Goal: Transaction & Acquisition: Download file/media

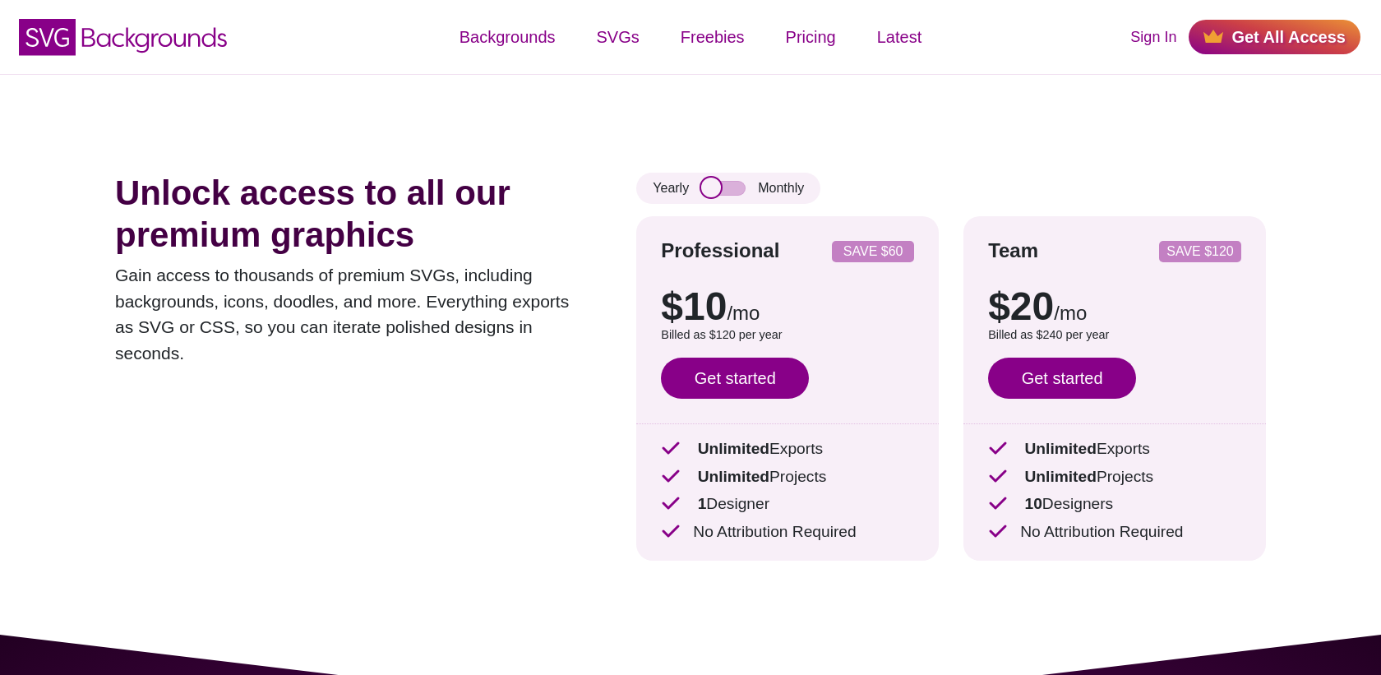
click at [727, 189] on input "checkbox" at bounding box center [723, 188] width 44 height 15
checkbox input "true"
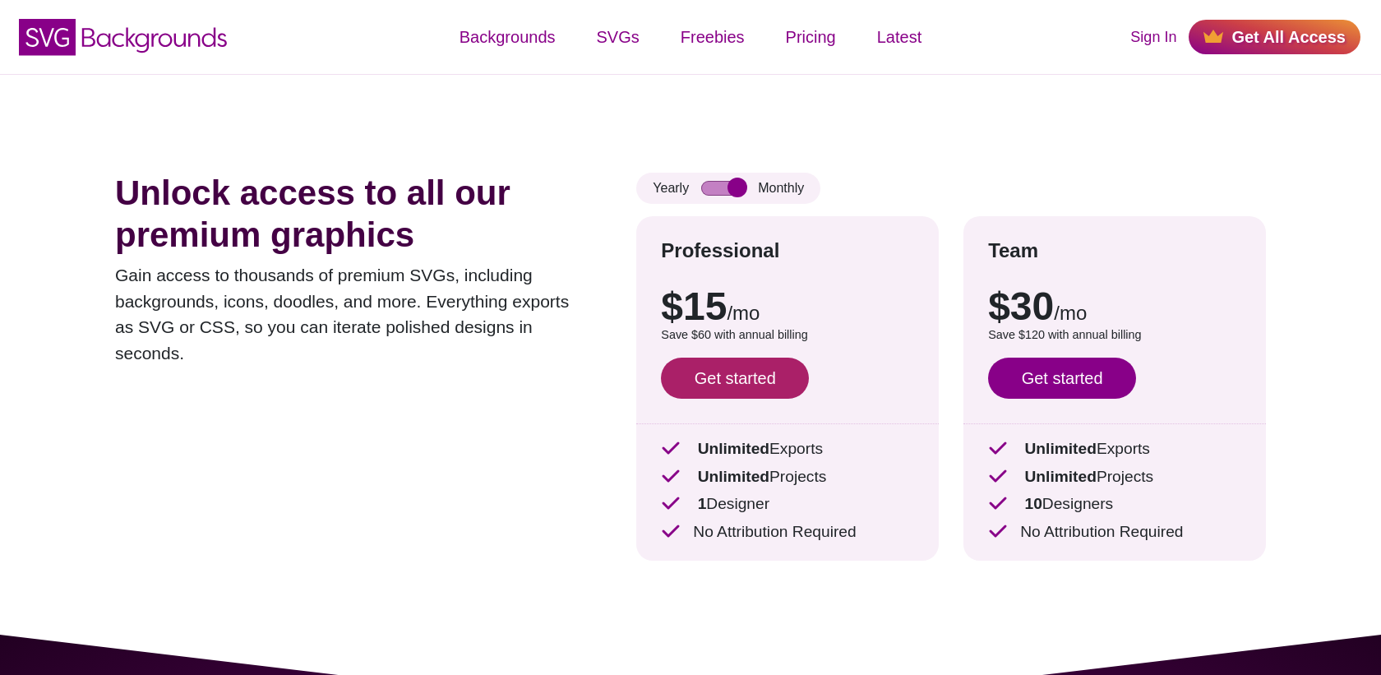
click at [743, 381] on link "Get started" at bounding box center [735, 378] width 148 height 41
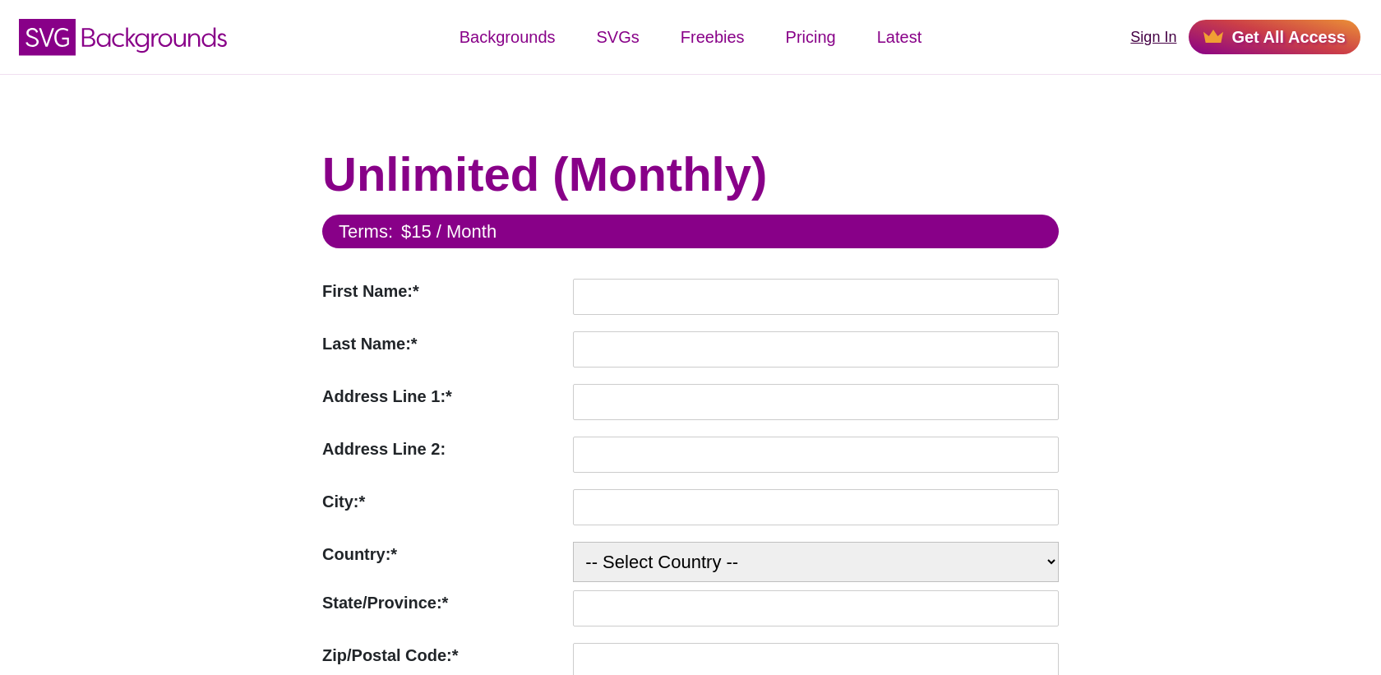
type input "nicolas@kanta.fr"
click at [1162, 39] on link "Sign In" at bounding box center [1154, 37] width 46 height 22
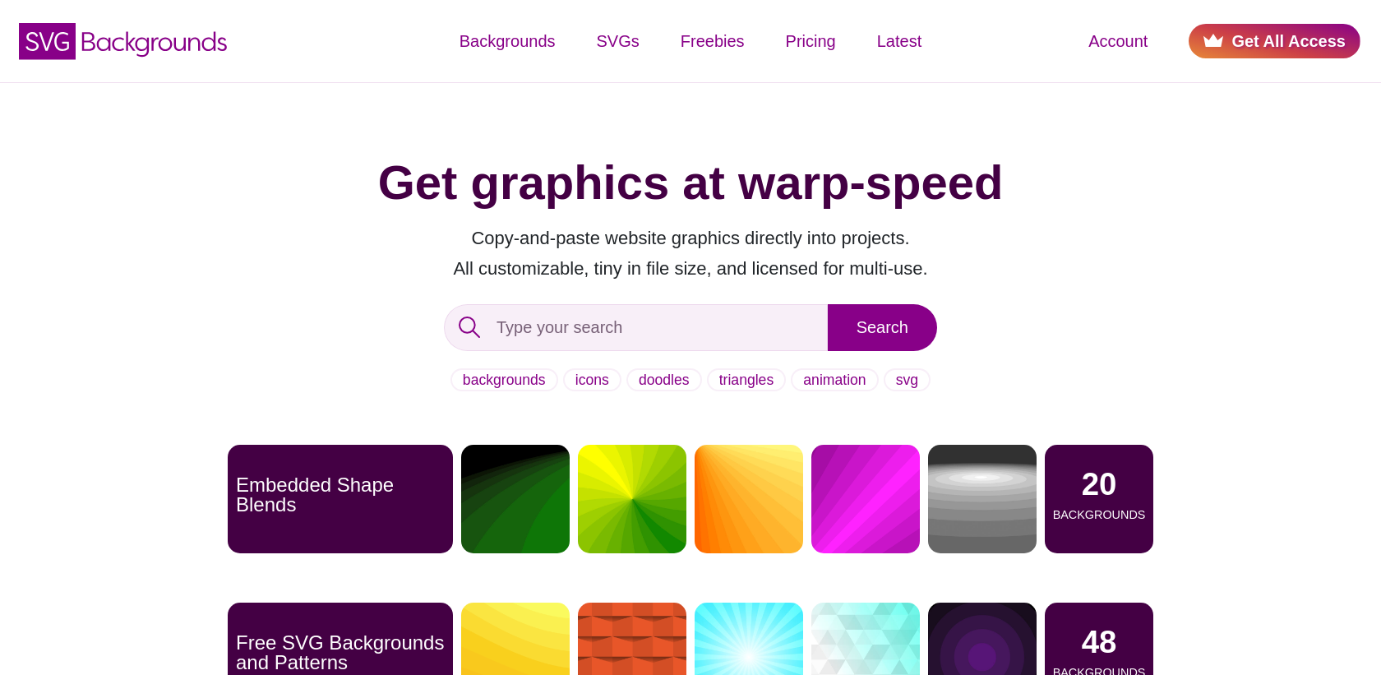
click at [1245, 47] on link "Get All Access" at bounding box center [1275, 41] width 172 height 35
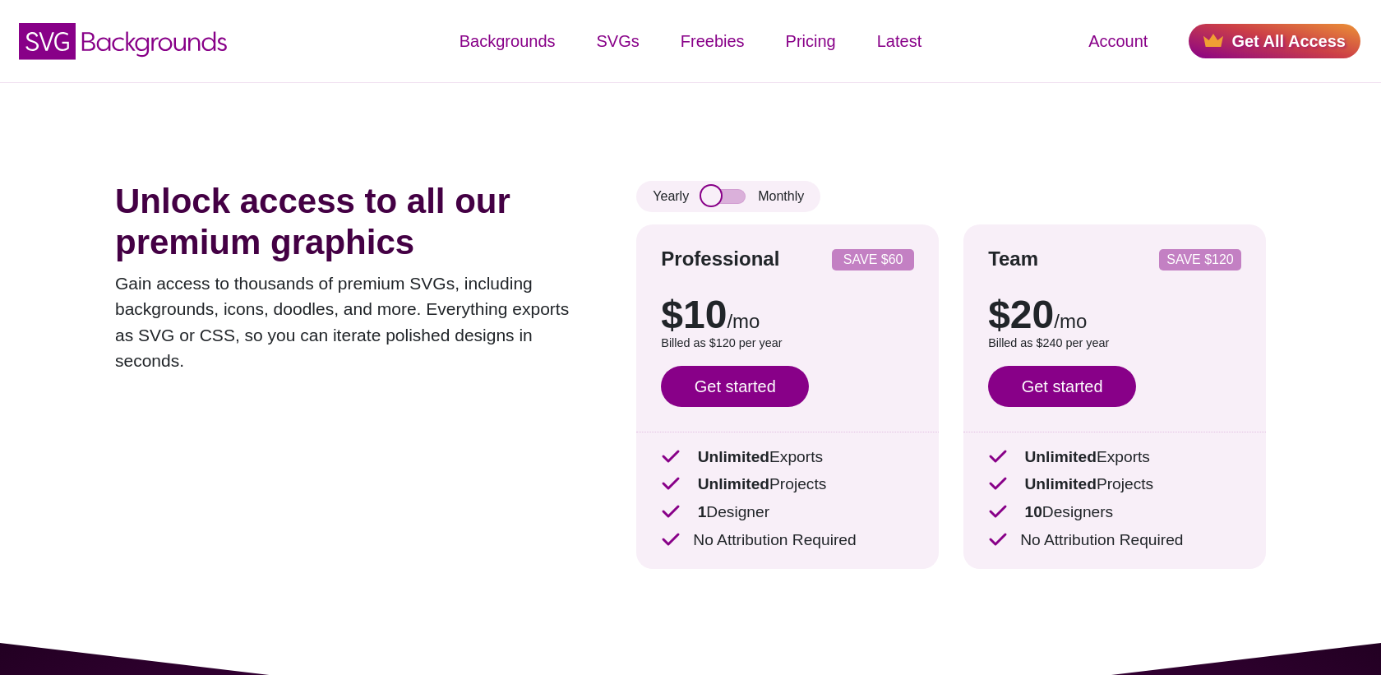
click at [731, 193] on input "checkbox" at bounding box center [723, 196] width 44 height 15
checkbox input "true"
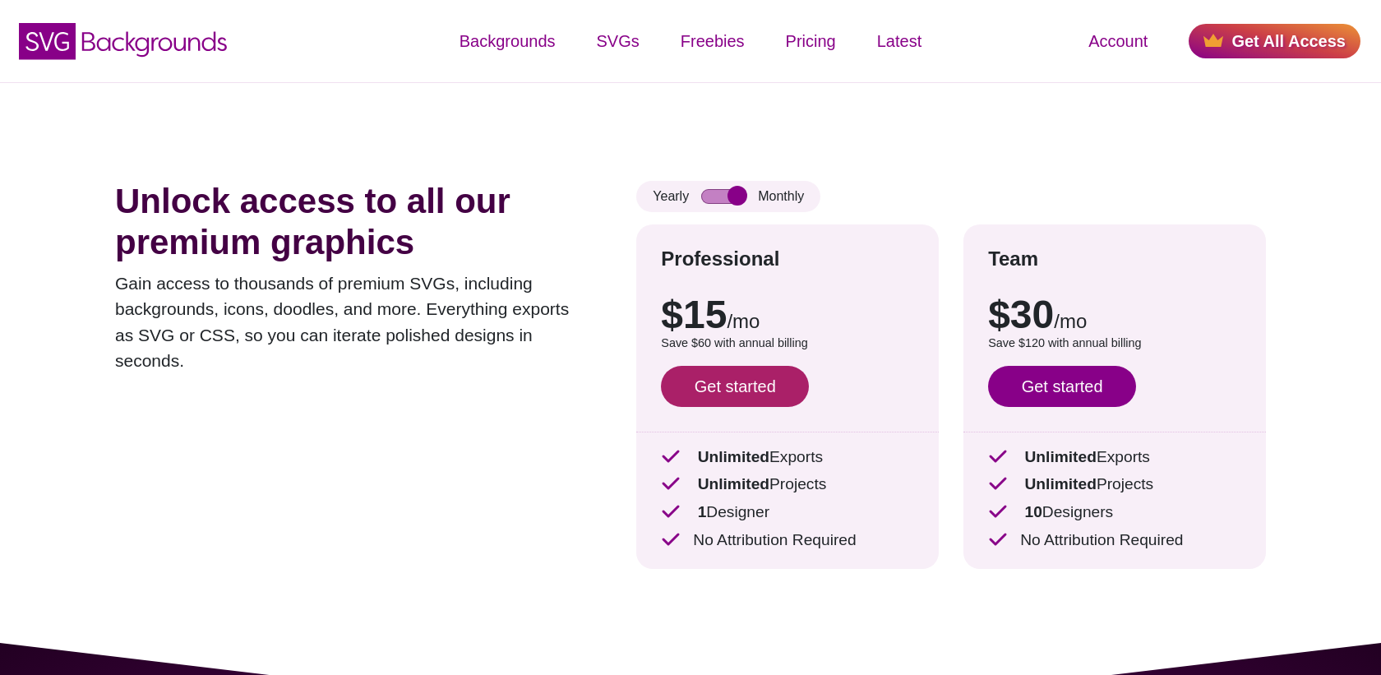
click at [724, 386] on link "Get started" at bounding box center [735, 386] width 148 height 41
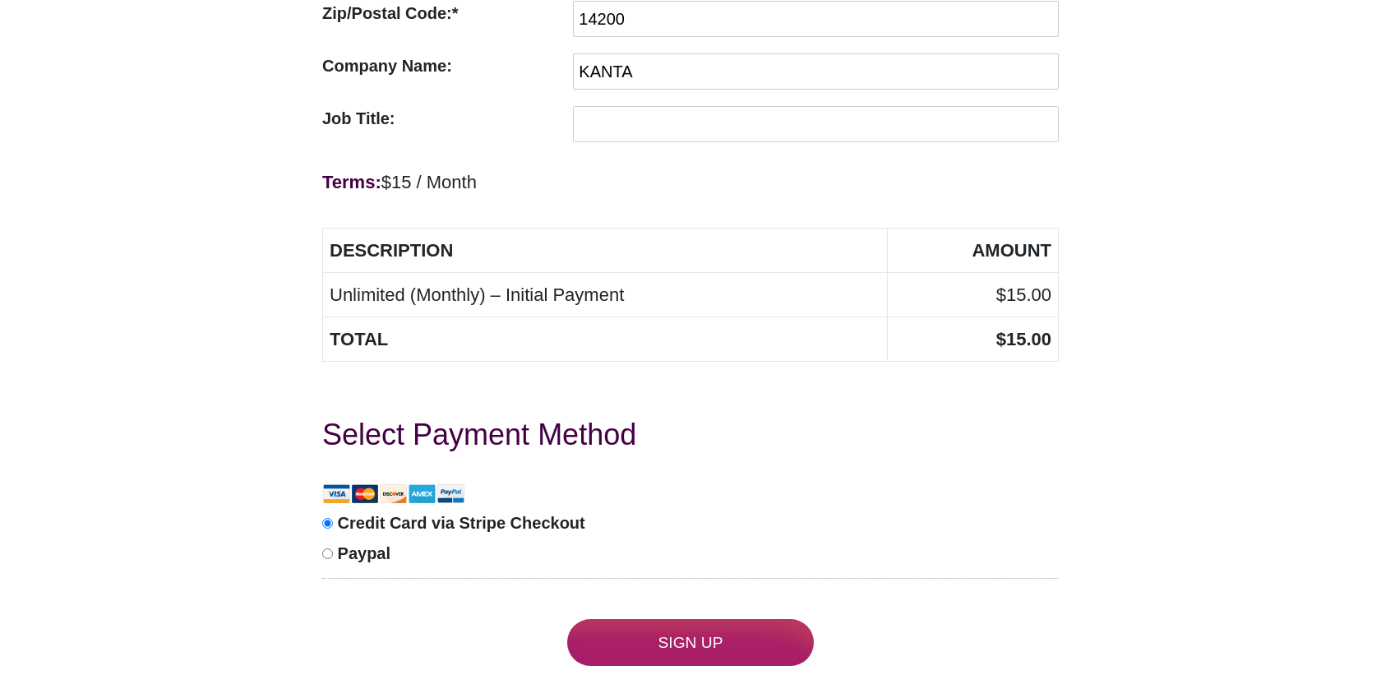
scroll to position [749, 0]
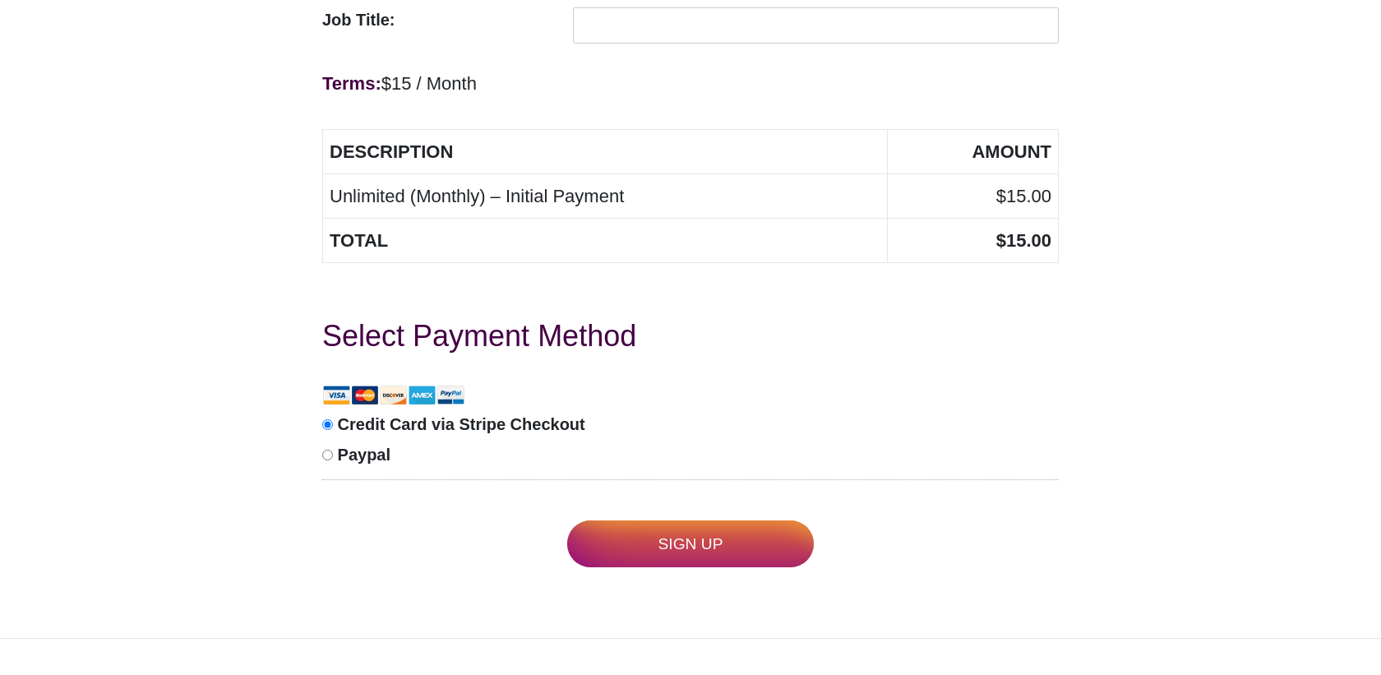
click at [677, 552] on input "Sign Up" at bounding box center [690, 544] width 247 height 47
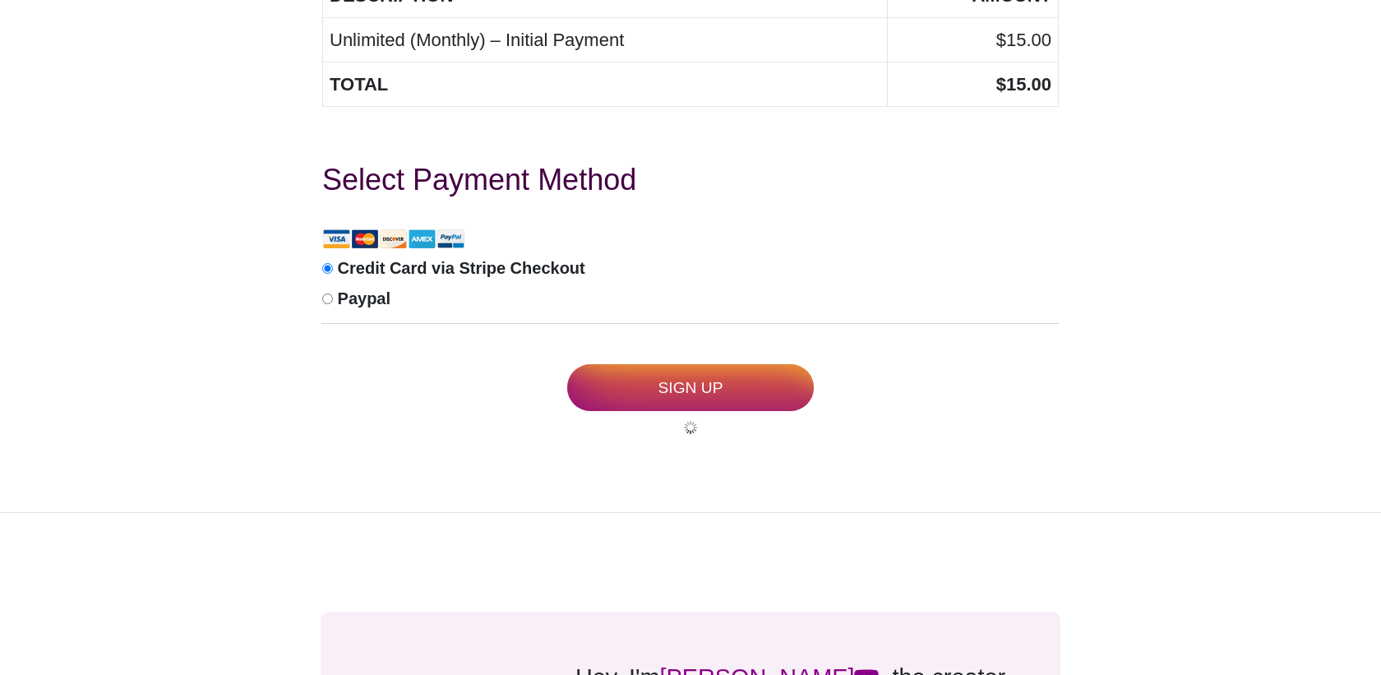
scroll to position [906, 0]
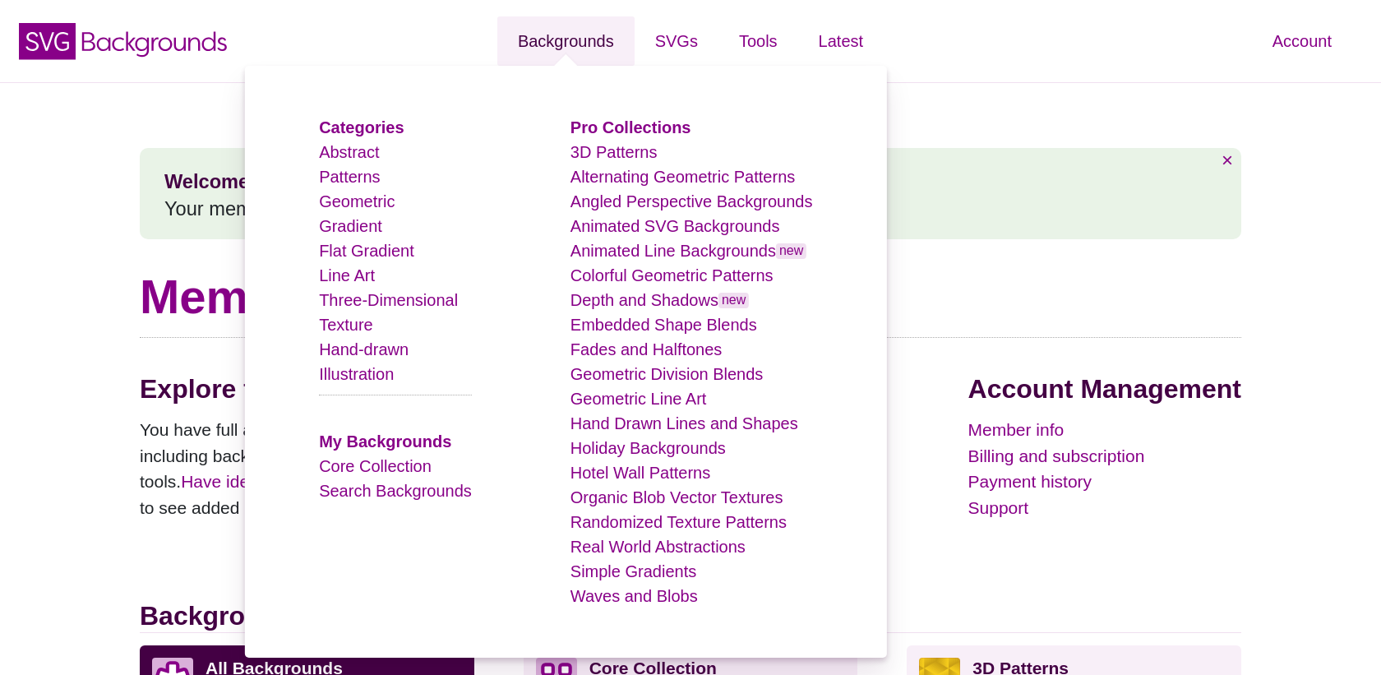
click at [591, 47] on link "Backgrounds" at bounding box center [565, 40] width 137 height 49
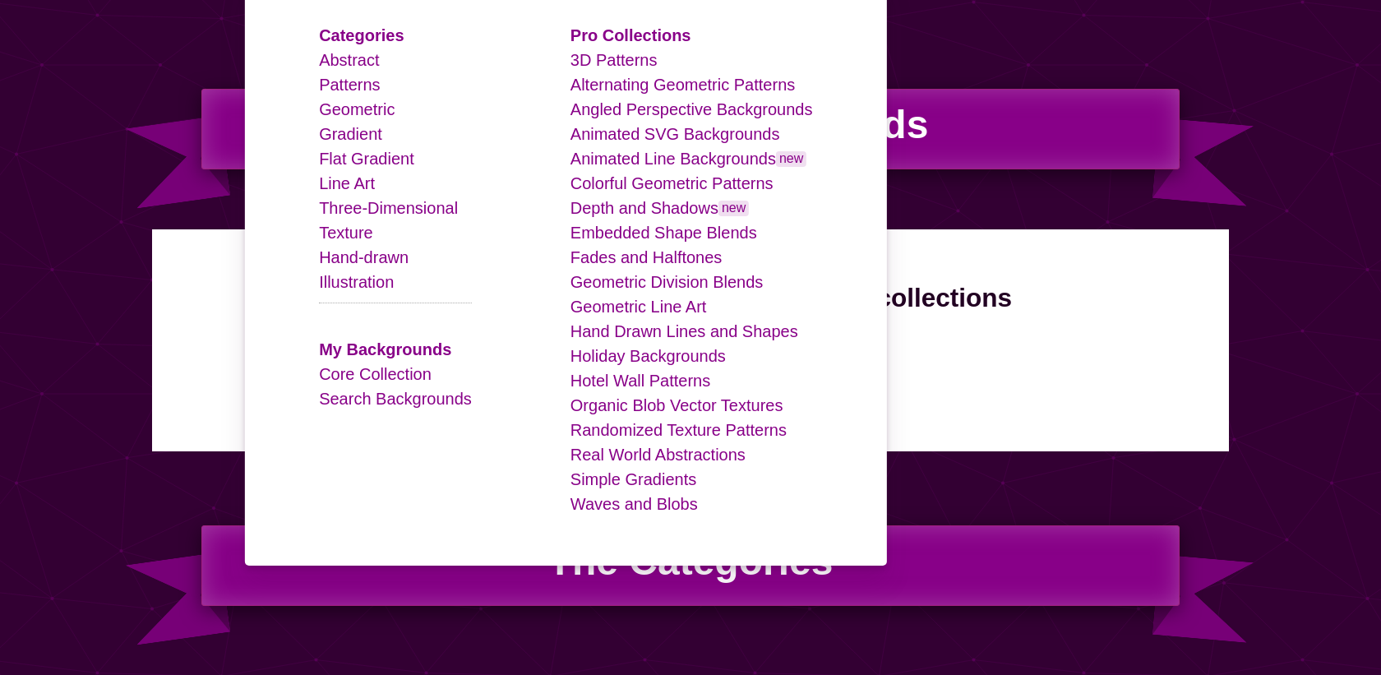
scroll to position [93, 0]
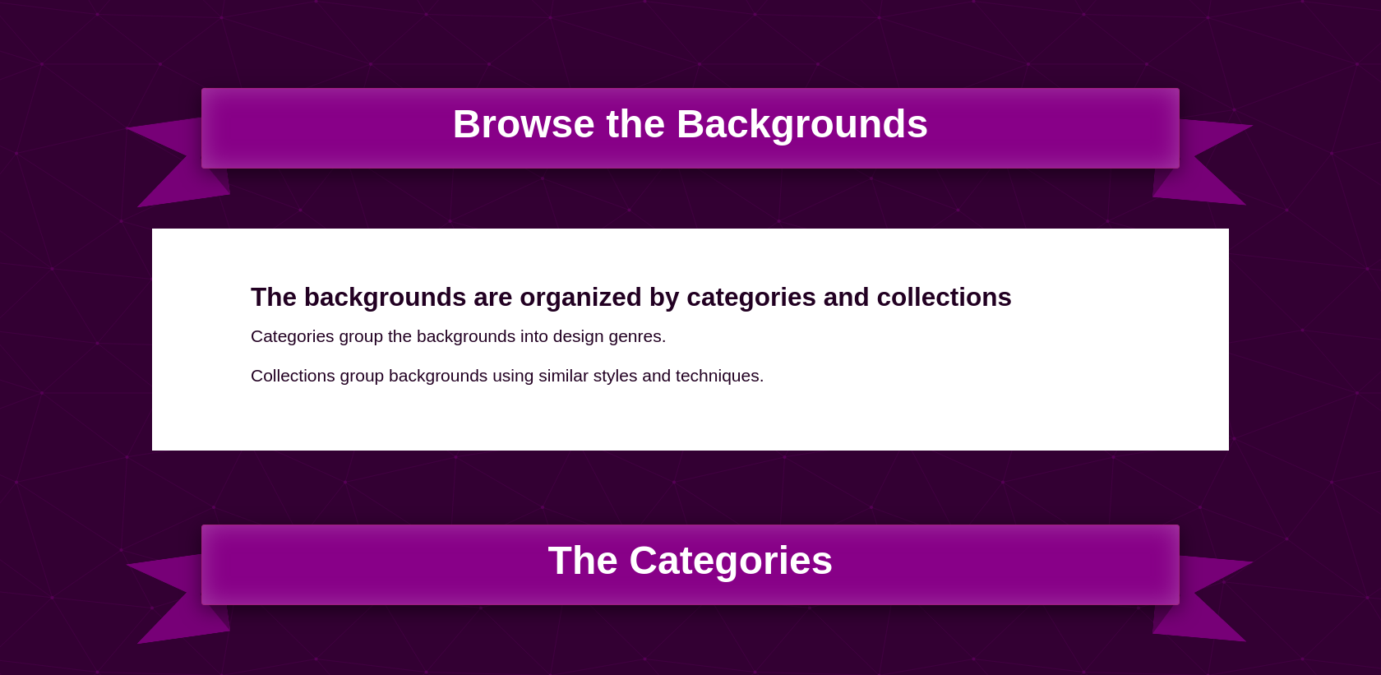
drag, startPoint x: 779, startPoint y: 550, endPoint x: 802, endPoint y: 552, distance: 23.1
click at [785, 550] on h2 "The Categories" at bounding box center [690, 565] width 979 height 81
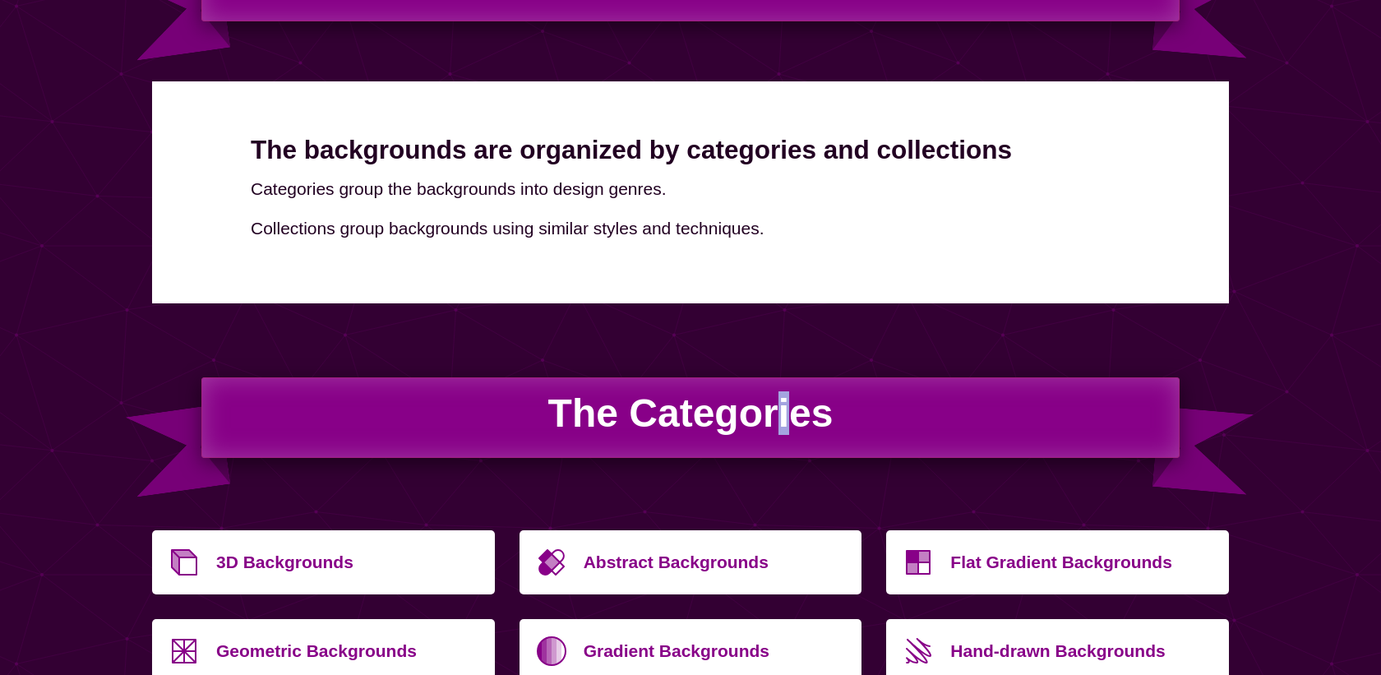
scroll to position [0, 0]
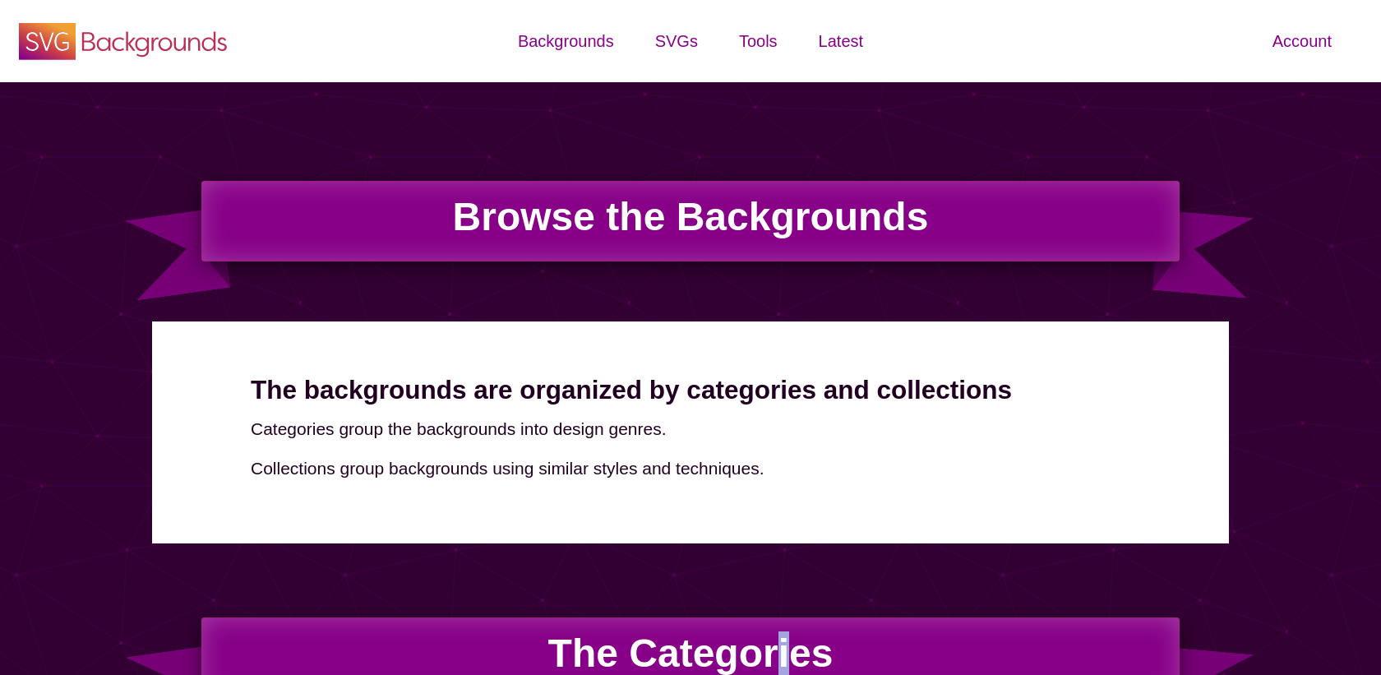
click at [121, 23] on icon "SVG Backgrounds Logo" at bounding box center [123, 41] width 214 height 41
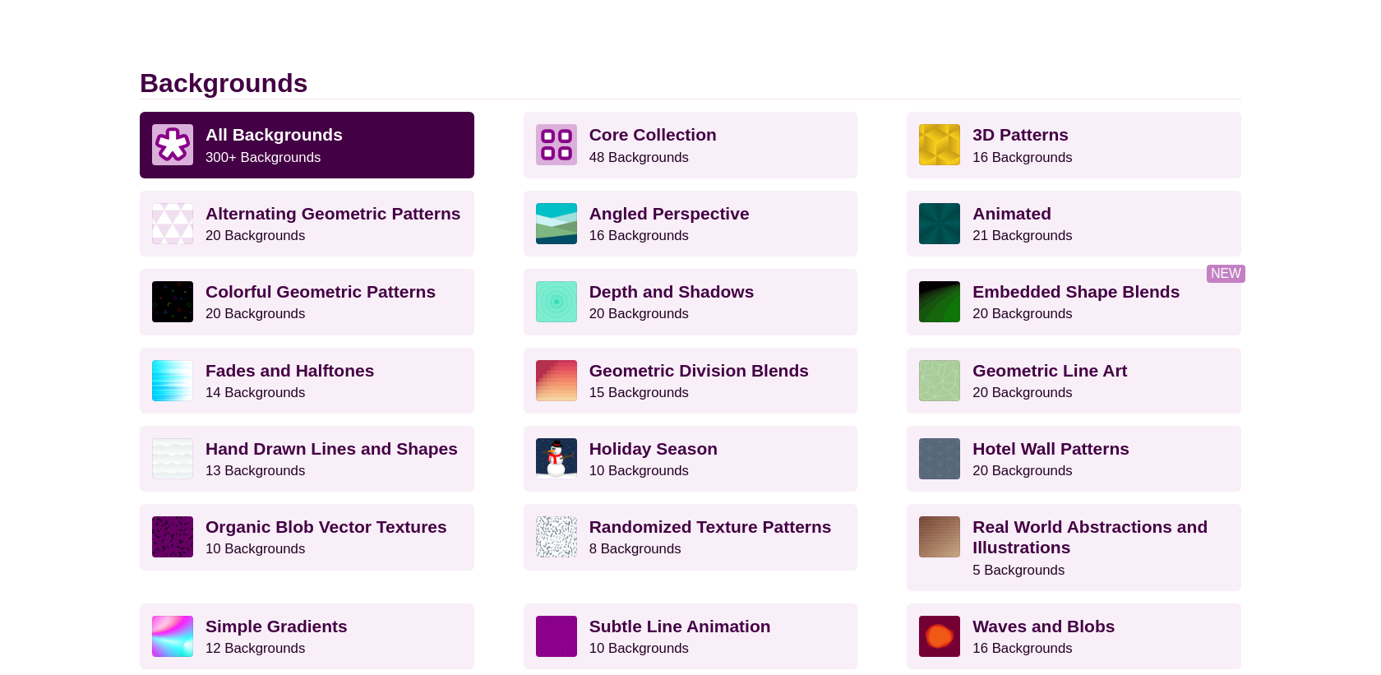
scroll to position [449, 0]
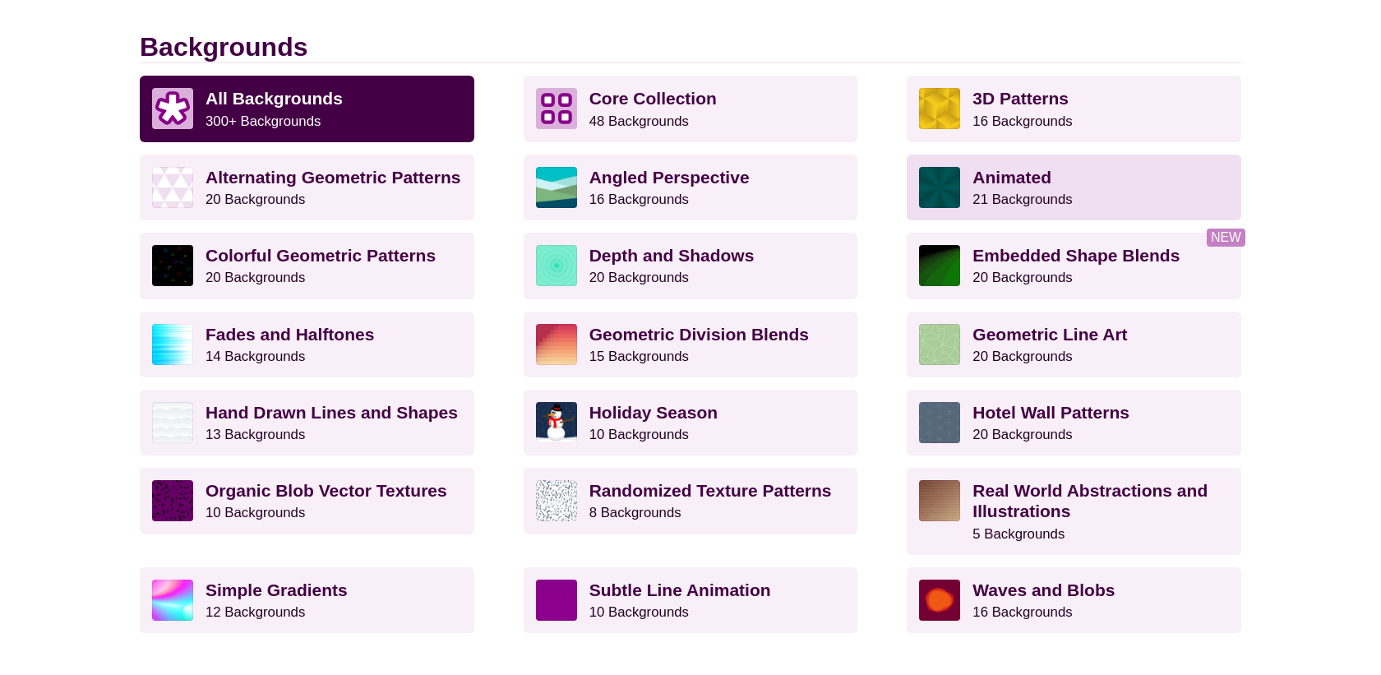
click at [1034, 176] on strong "Animated" at bounding box center [1012, 177] width 79 height 19
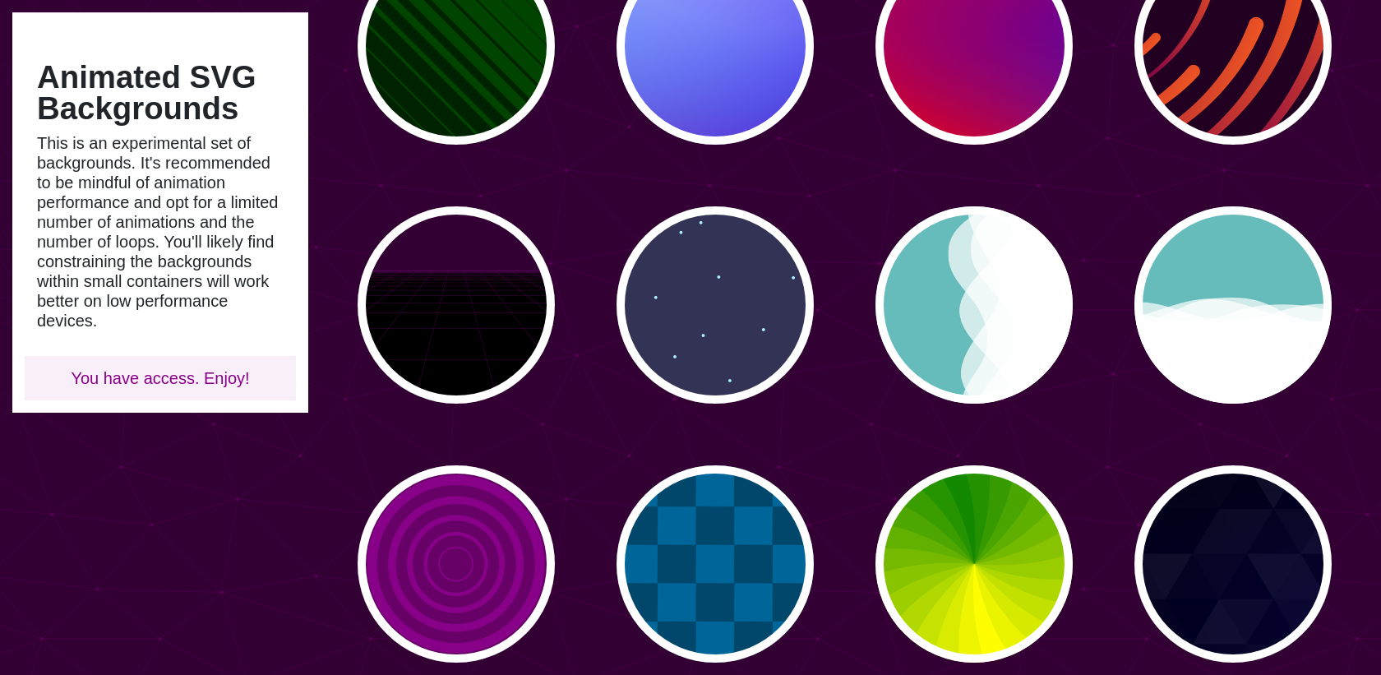
scroll to position [425, 0]
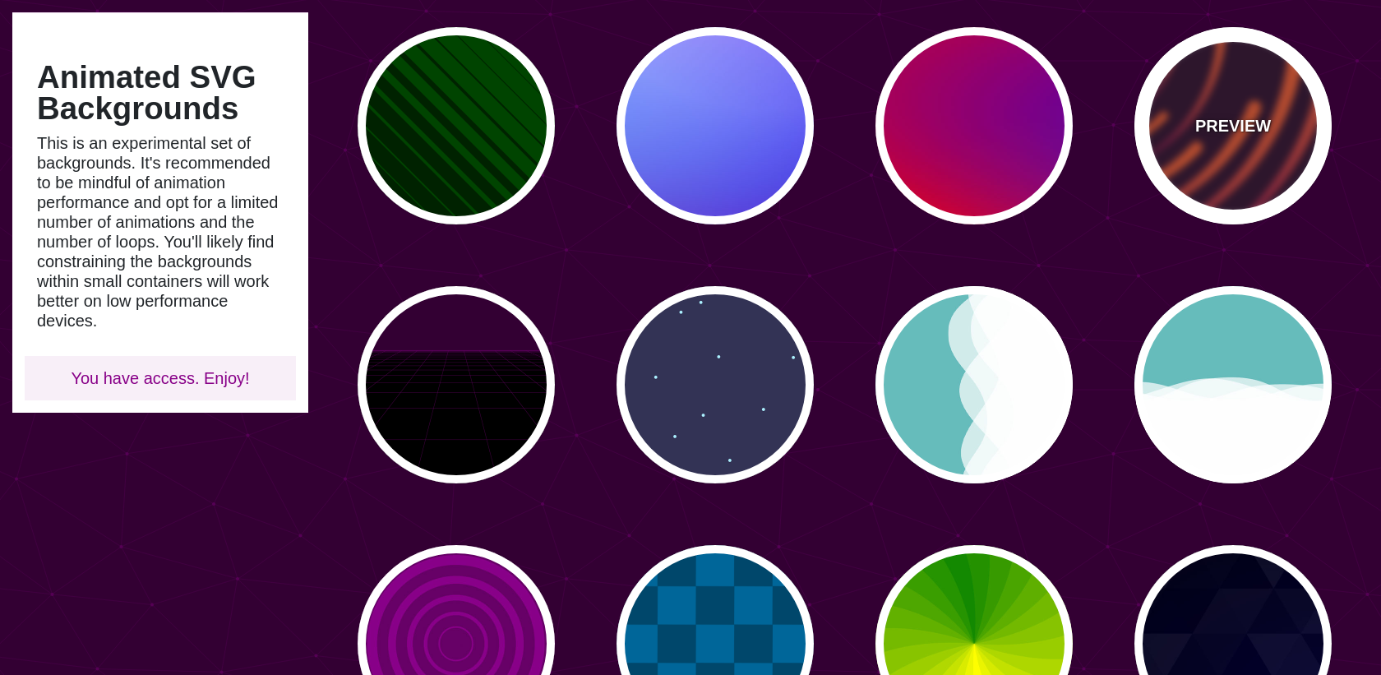
click at [1234, 141] on div "PREVIEW" at bounding box center [1233, 125] width 197 height 197
type input "#220022"
type input "#EE5522"
type input "#220022"
type input "50"
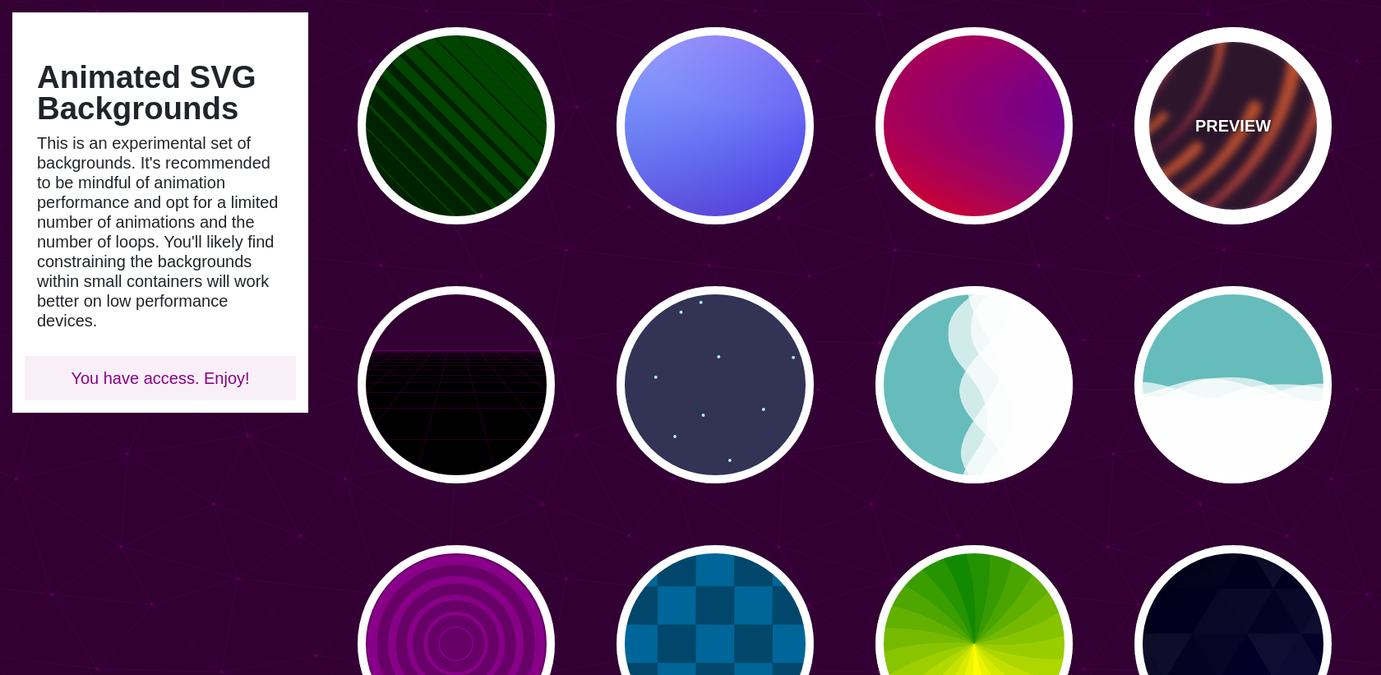
type input "99"
type input "0"
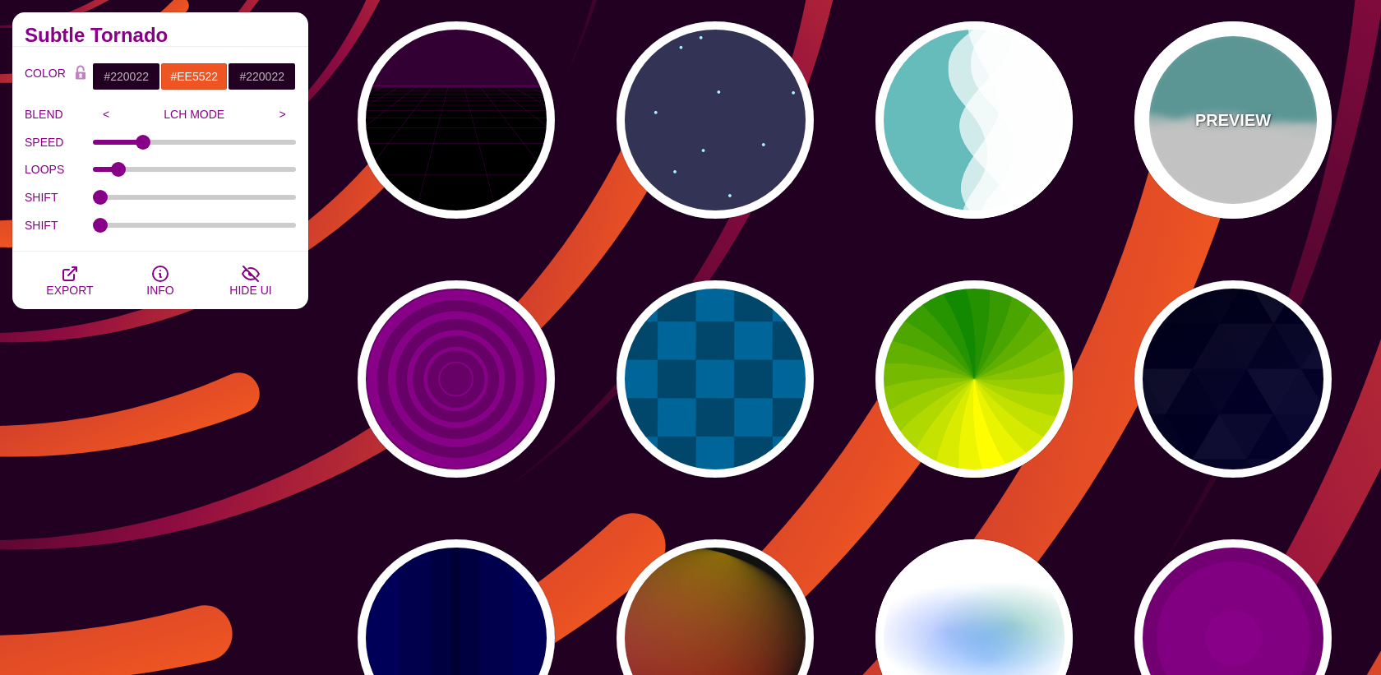
scroll to position [726, 0]
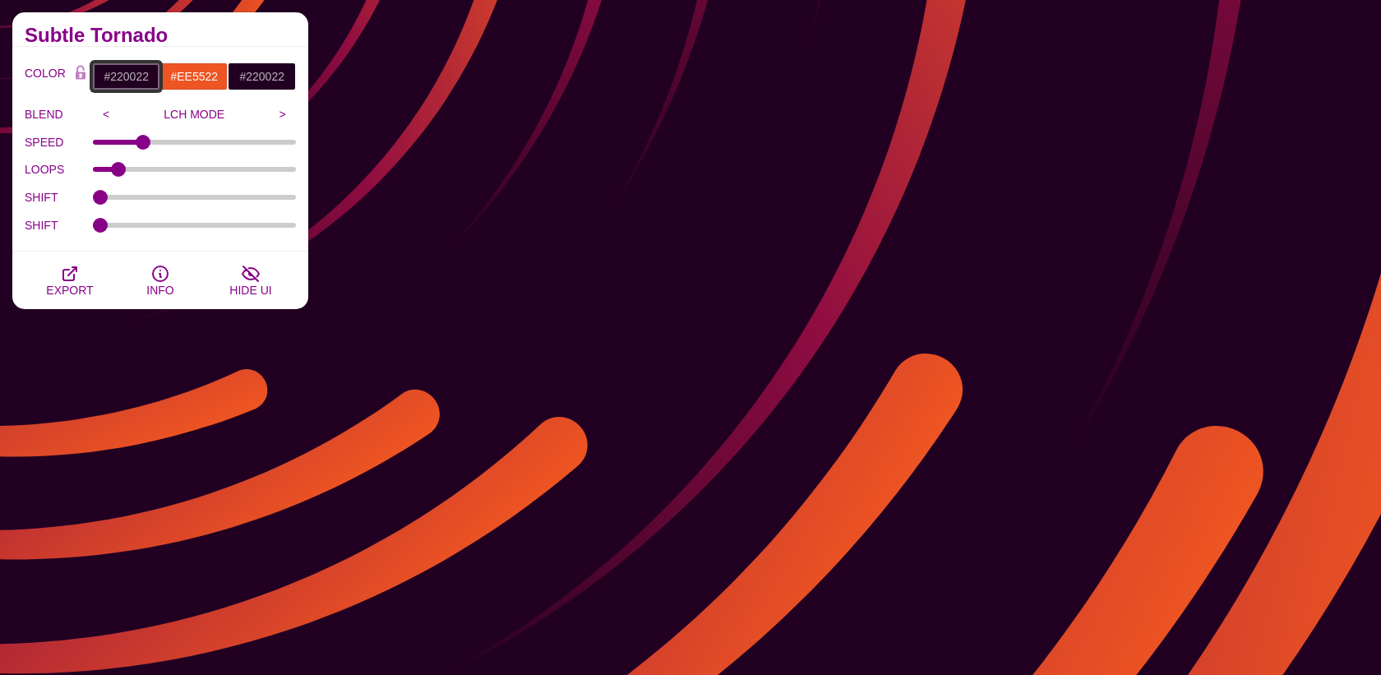
click at [109, 86] on input "#220022" at bounding box center [126, 76] width 68 height 28
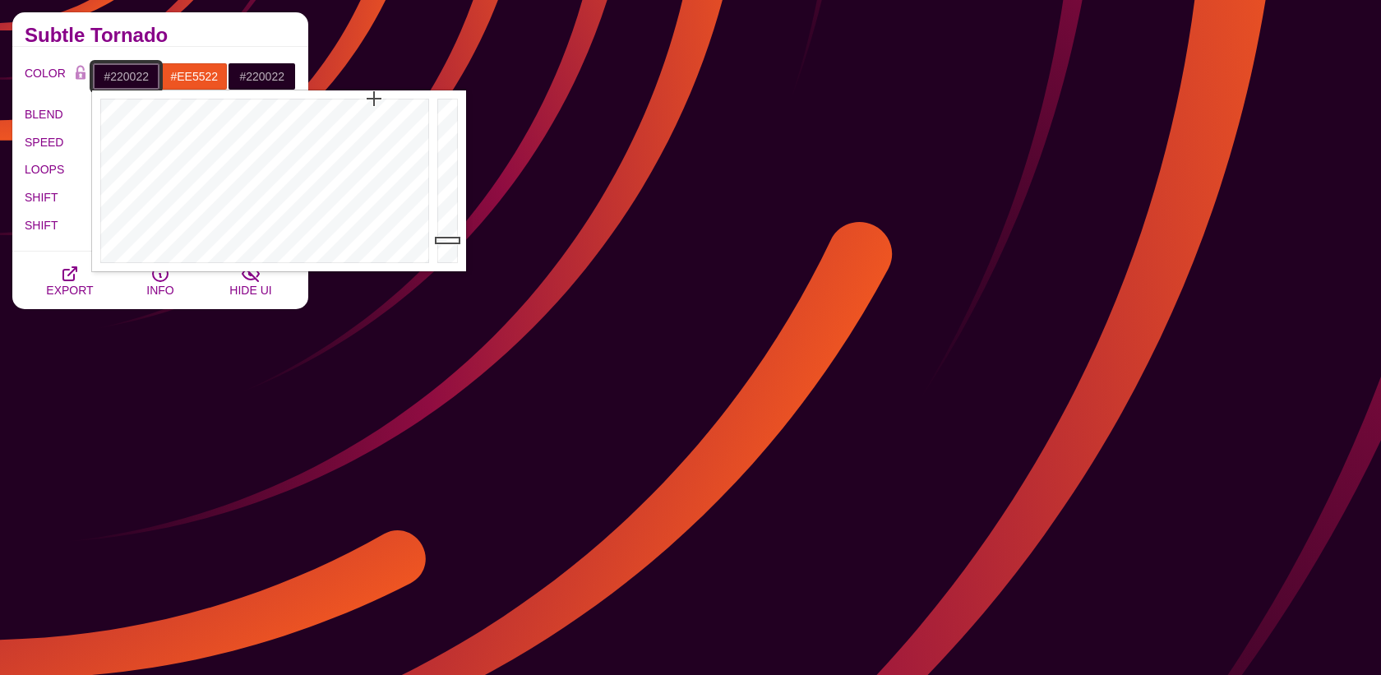
click at [109, 86] on input "#220022" at bounding box center [126, 76] width 68 height 28
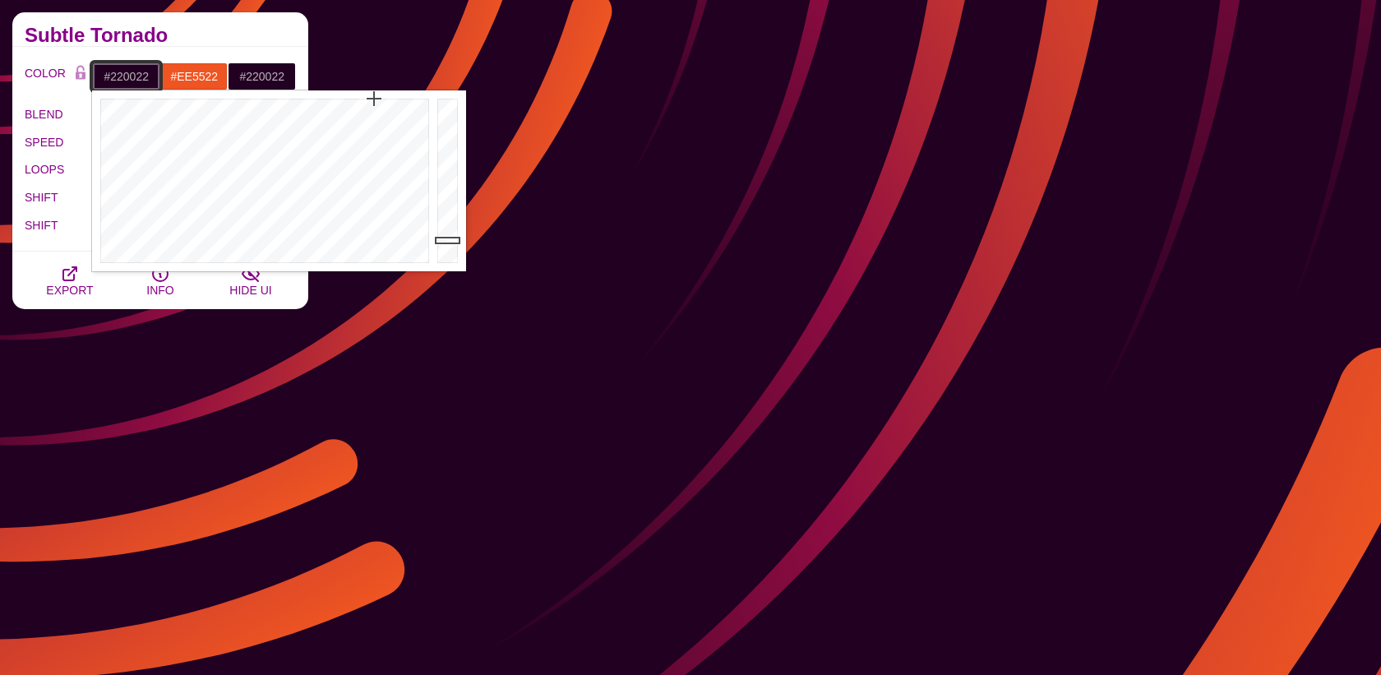
click at [109, 86] on input "#220022" at bounding box center [126, 76] width 68 height 28
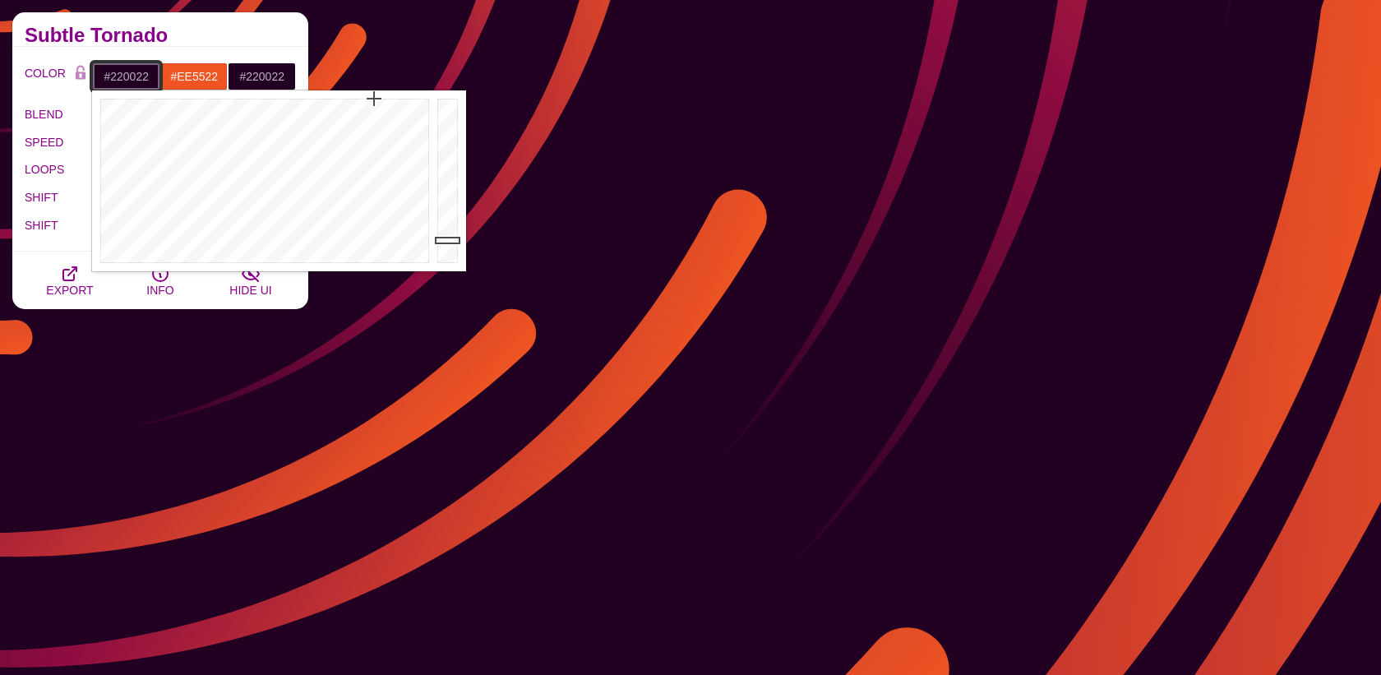
paste input "eef7ff"
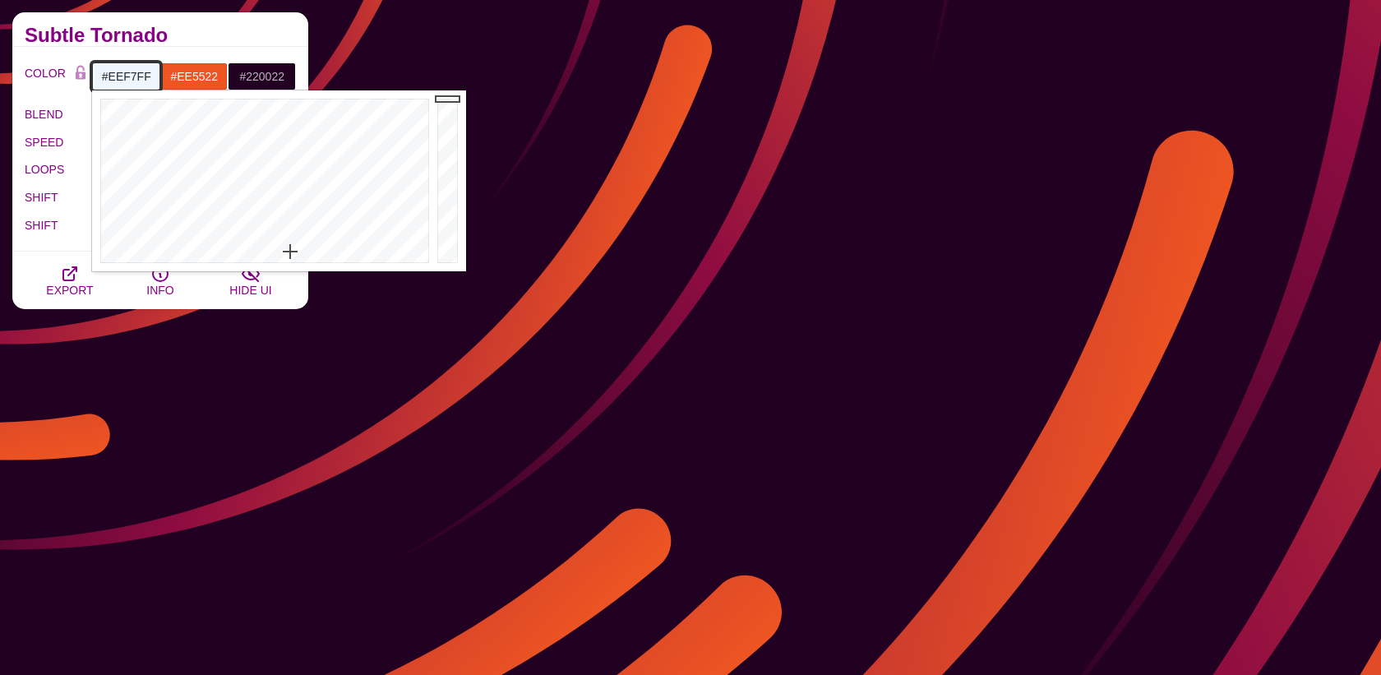
type input "#EEF7FF"
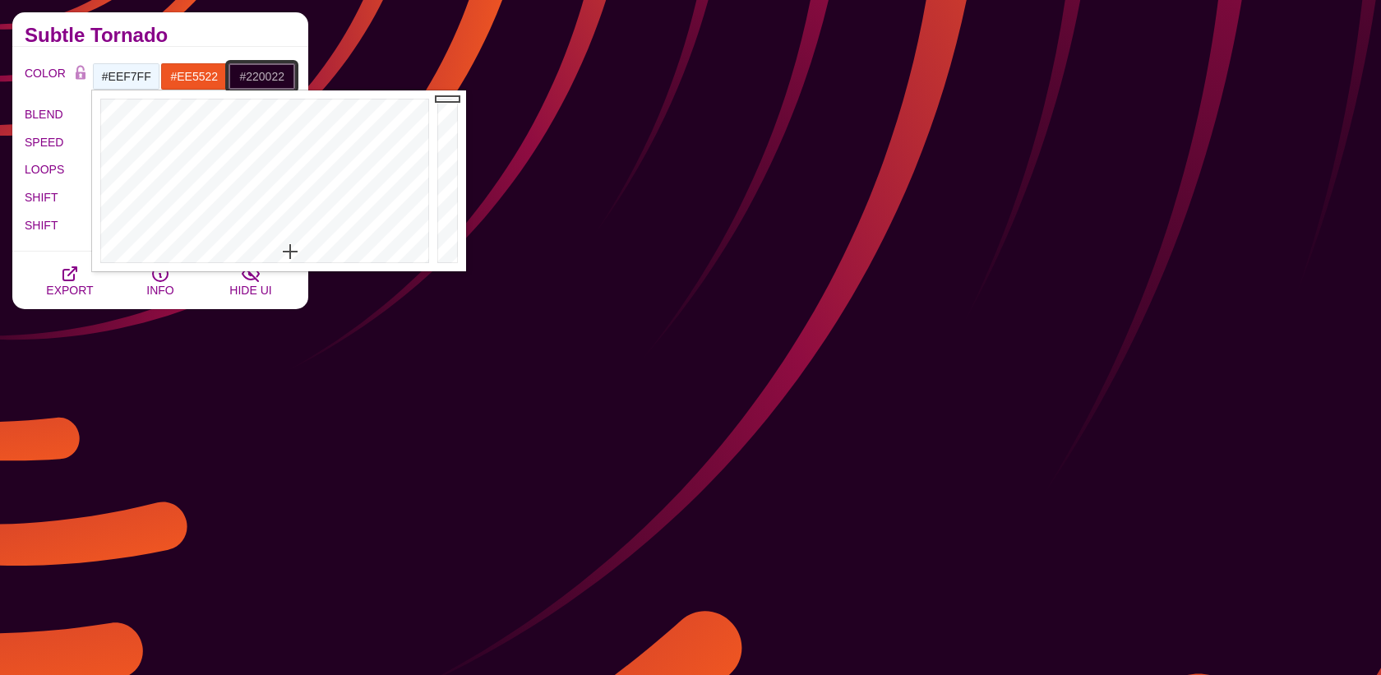
click at [272, 75] on input "#220022" at bounding box center [262, 76] width 68 height 28
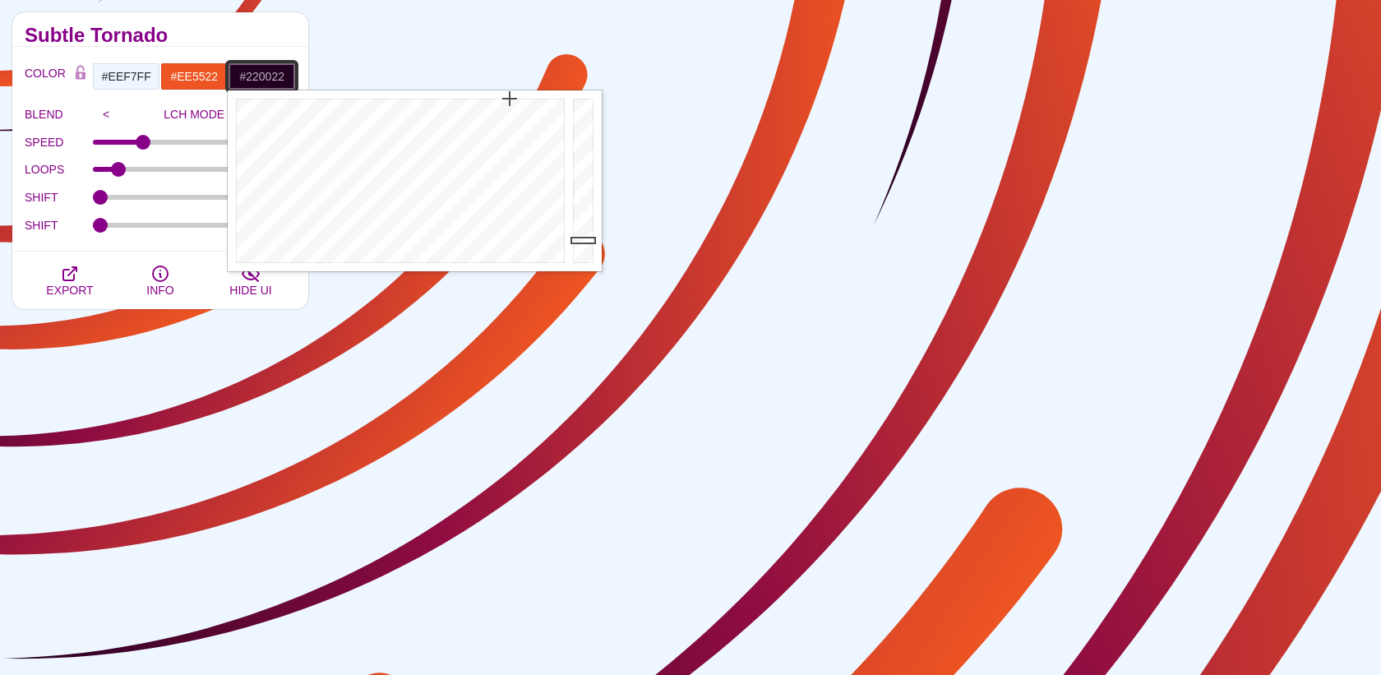
click at [272, 75] on input "#220022" at bounding box center [262, 76] width 68 height 28
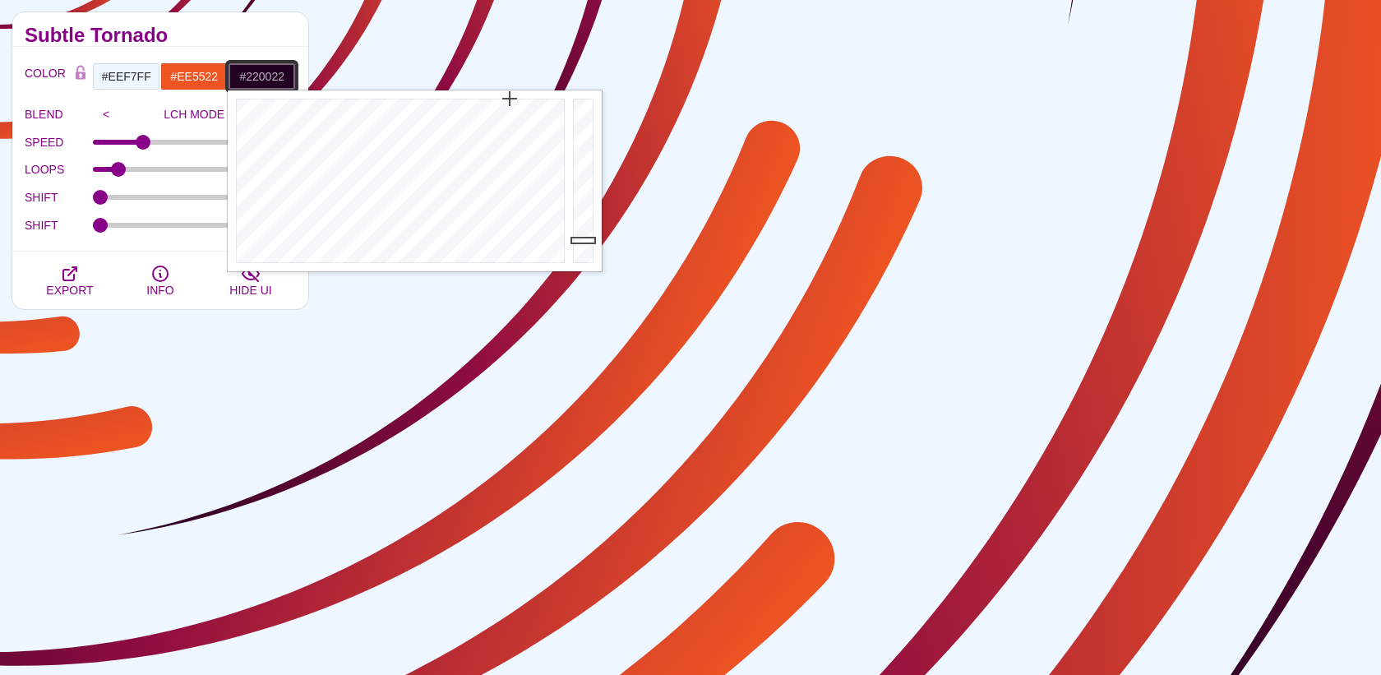
click at [272, 75] on input "#220022" at bounding box center [262, 76] width 68 height 28
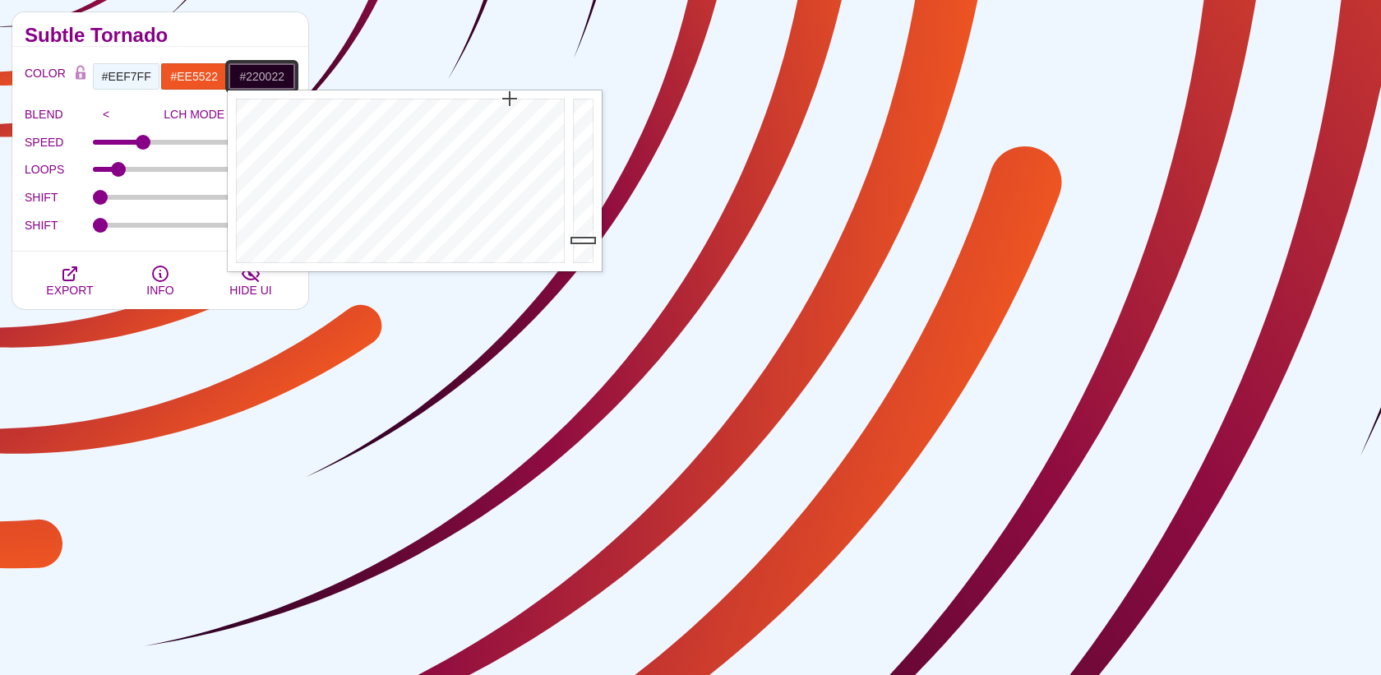
paste input "eef7ff"
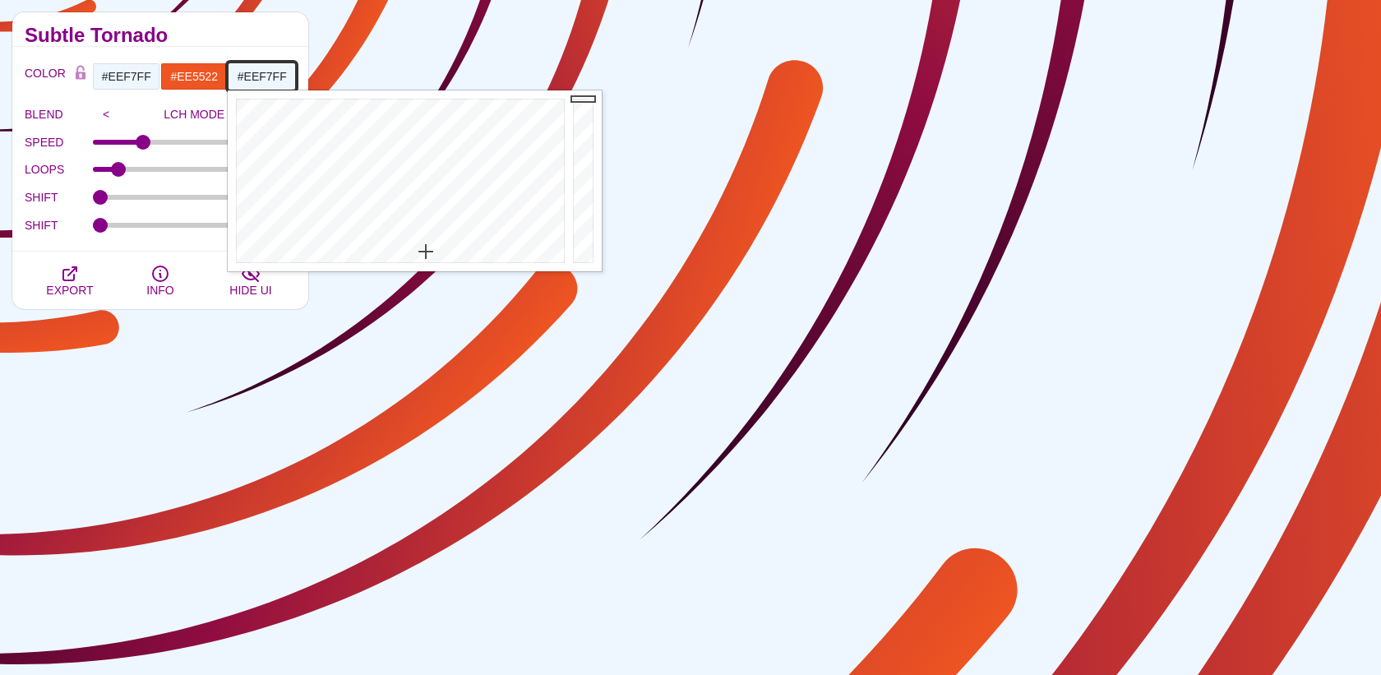
type input "#EEF7FF"
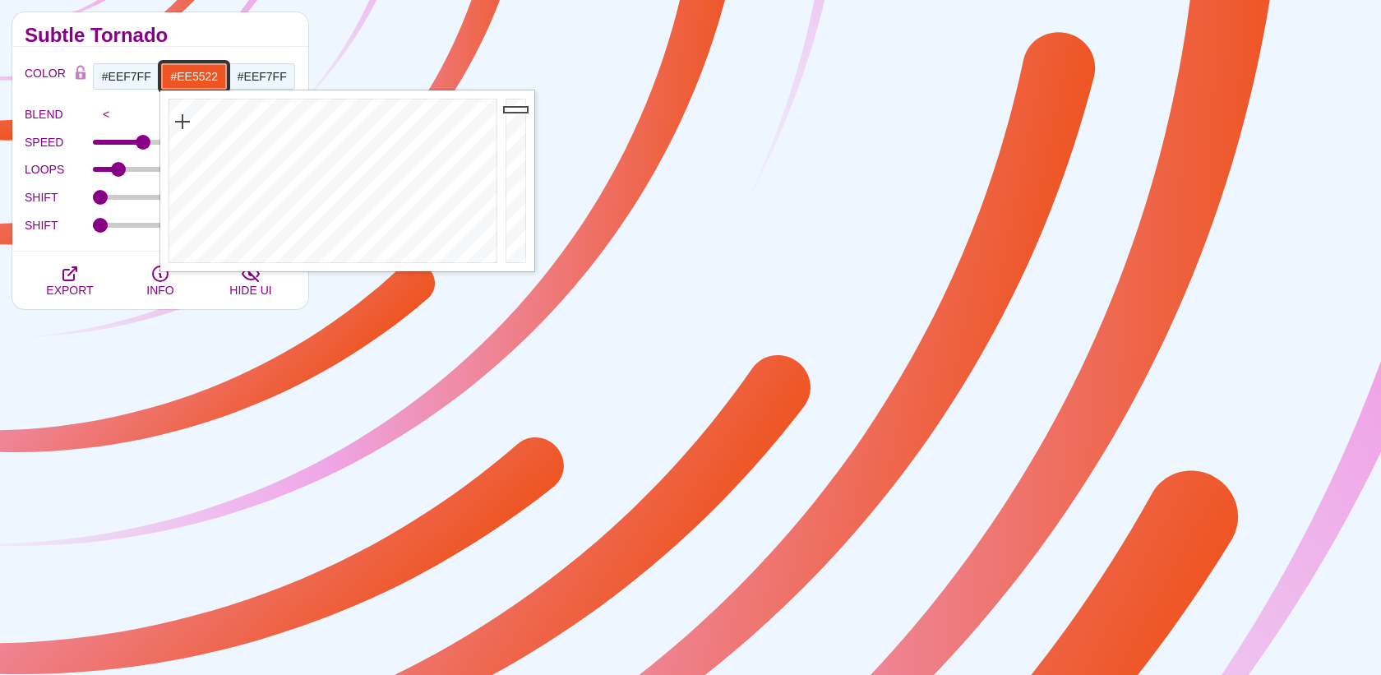
click at [208, 76] on input "#EE5522" at bounding box center [194, 76] width 68 height 28
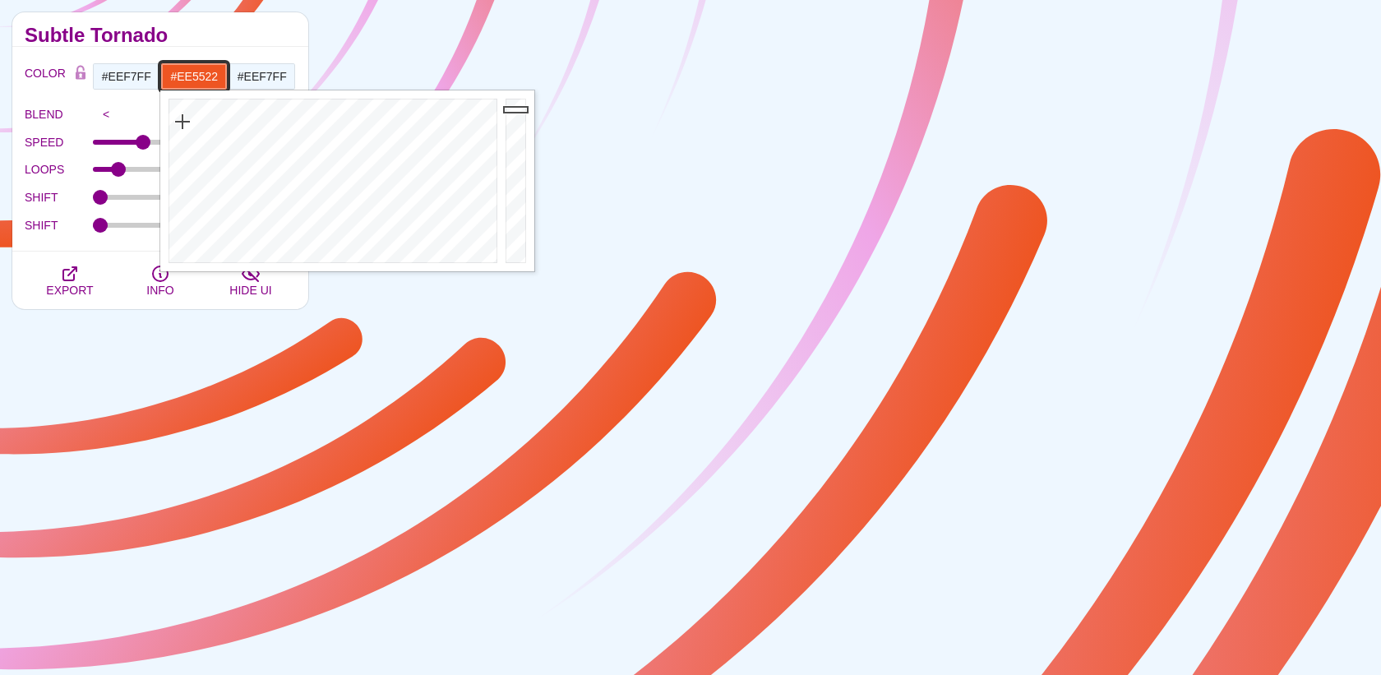
click at [208, 76] on input "#EE5522" at bounding box center [194, 76] width 68 height 28
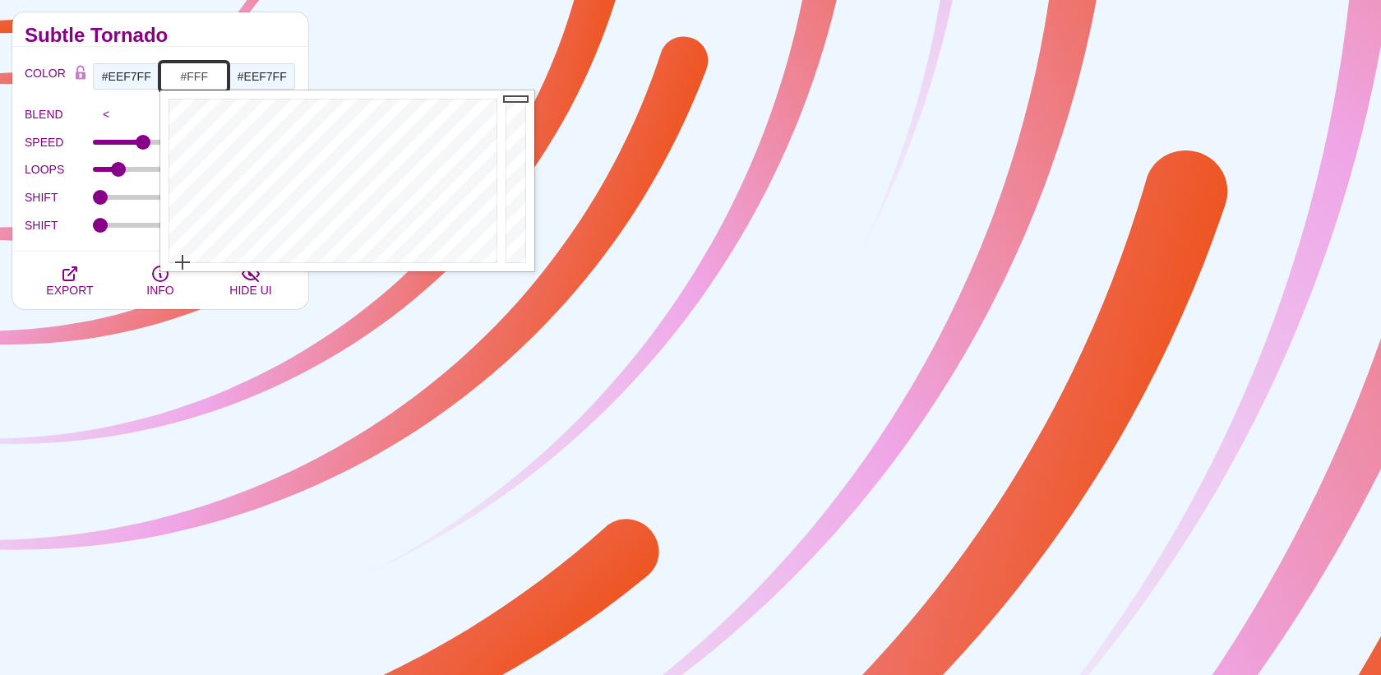
type input "#FFFFFF"
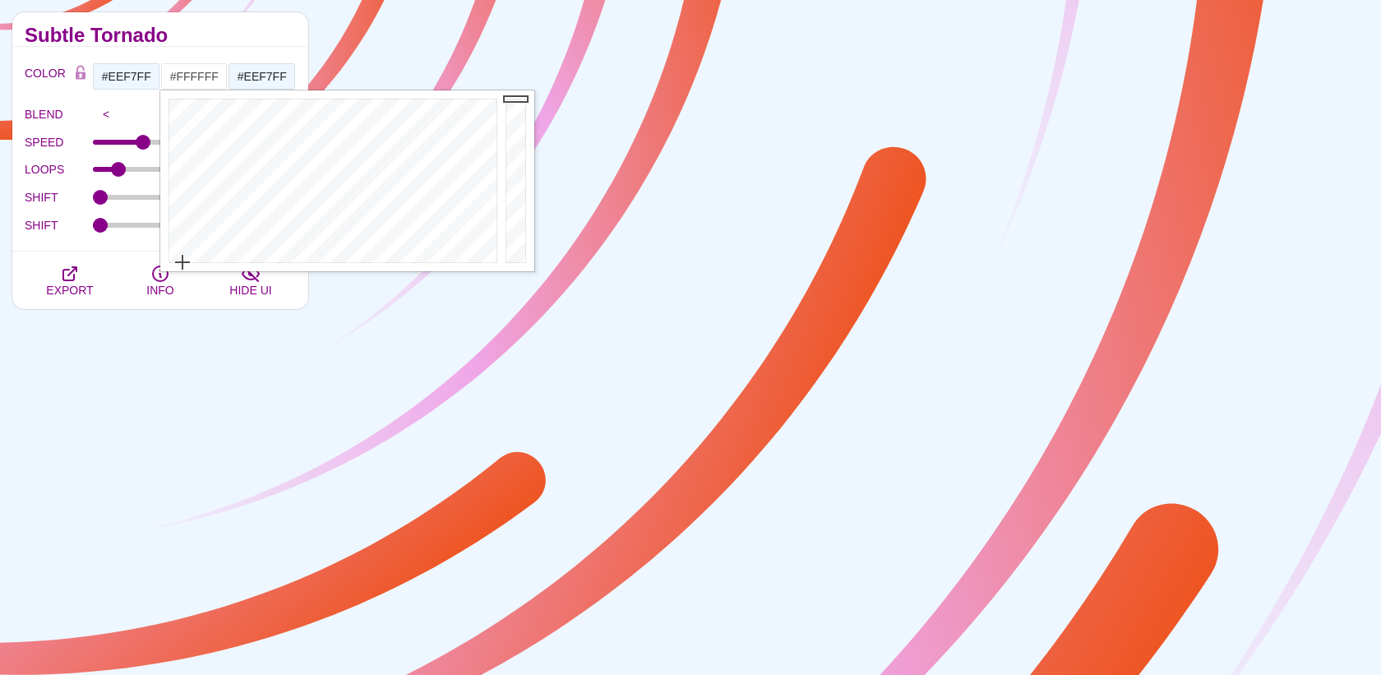
click at [208, 42] on div "Subtle Tornado" at bounding box center [160, 29] width 296 height 35
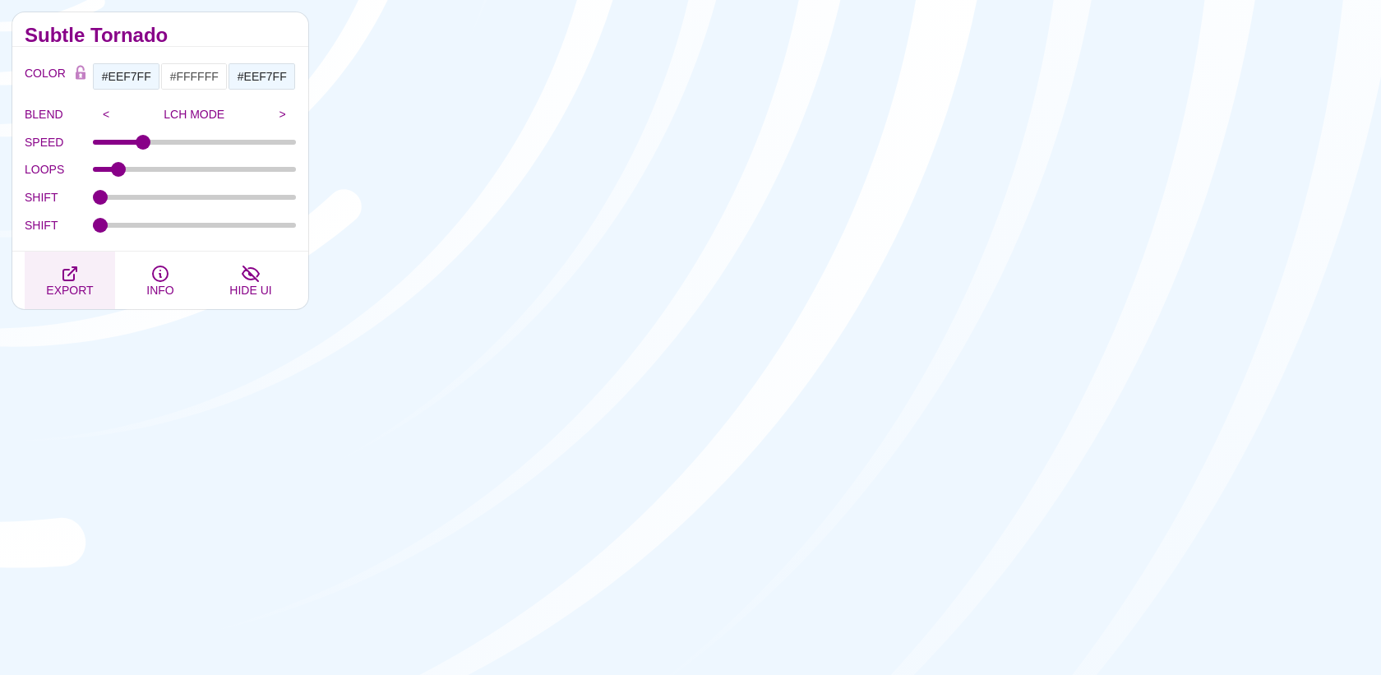
click at [67, 283] on icon "button" at bounding box center [70, 274] width 20 height 20
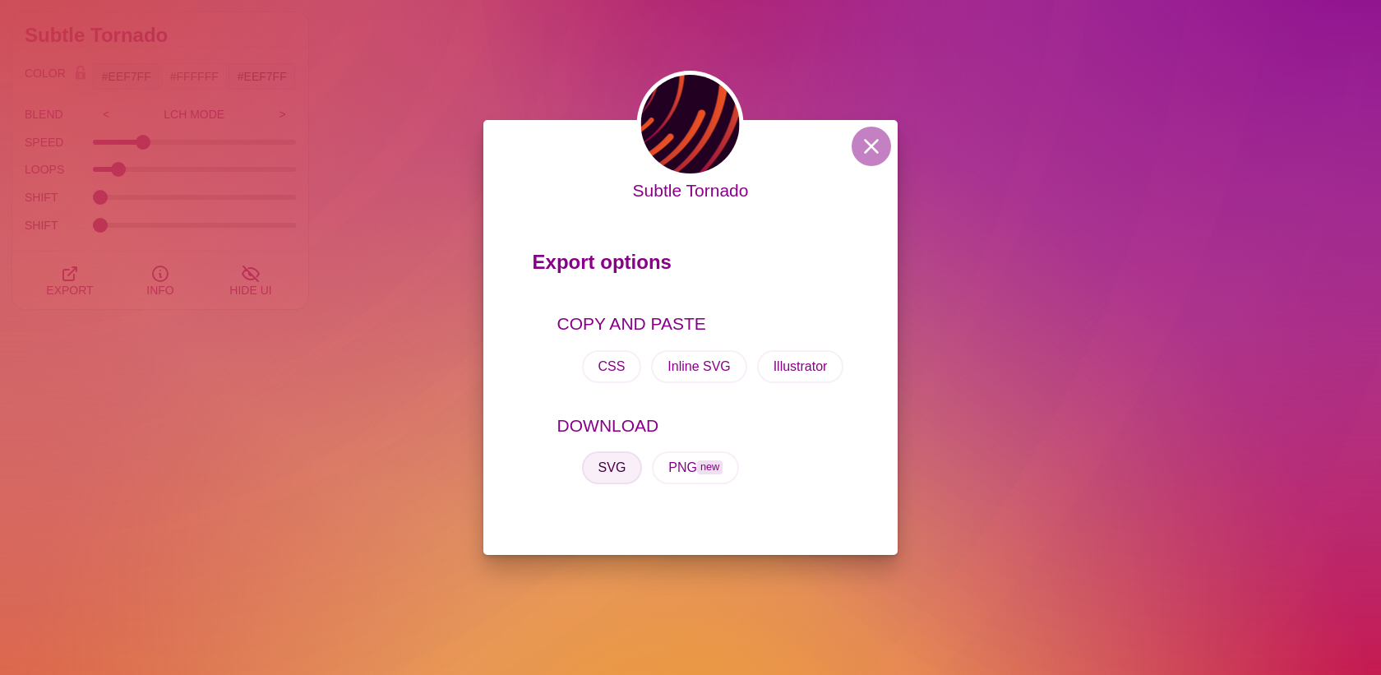
click at [621, 468] on button "SVG" at bounding box center [612, 467] width 61 height 33
click at [730, 38] on div "Subtle Tornado Export options COPY AND PASTE CSS Inline SVG Illustrator DOWNLOA…" at bounding box center [690, 337] width 1381 height 675
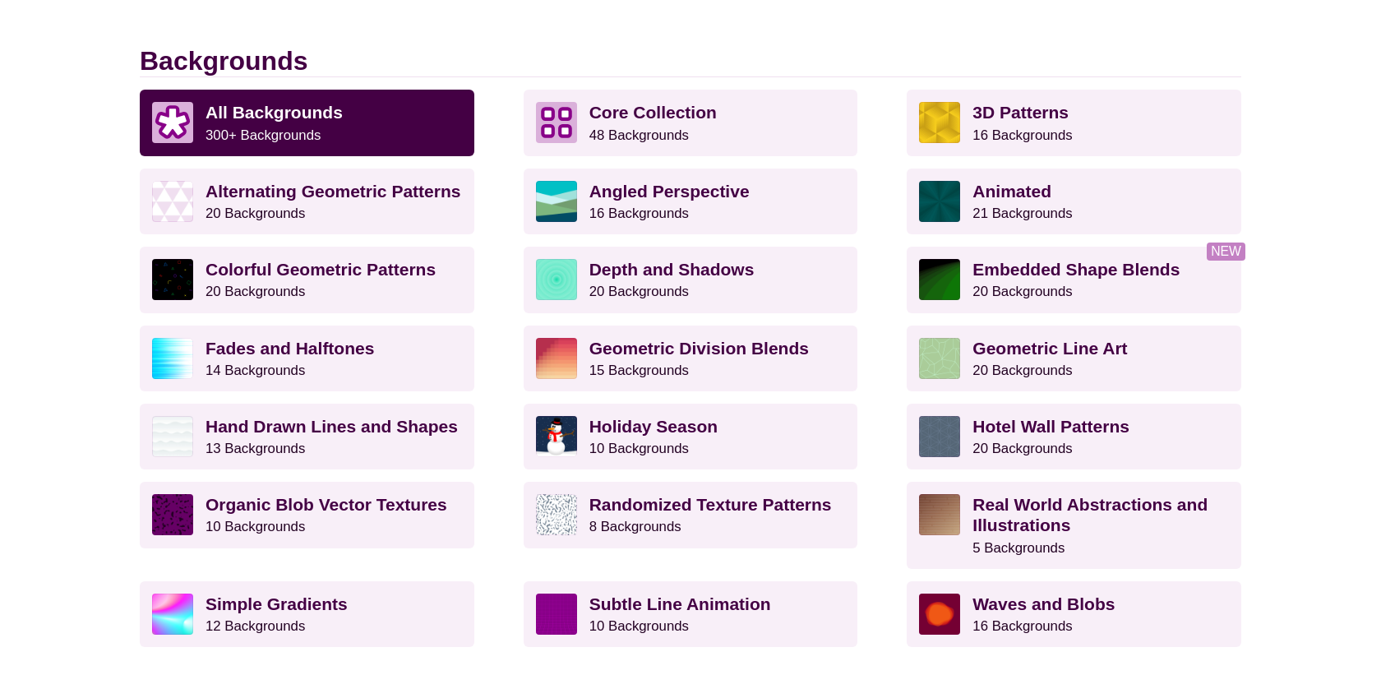
scroll to position [449, 0]
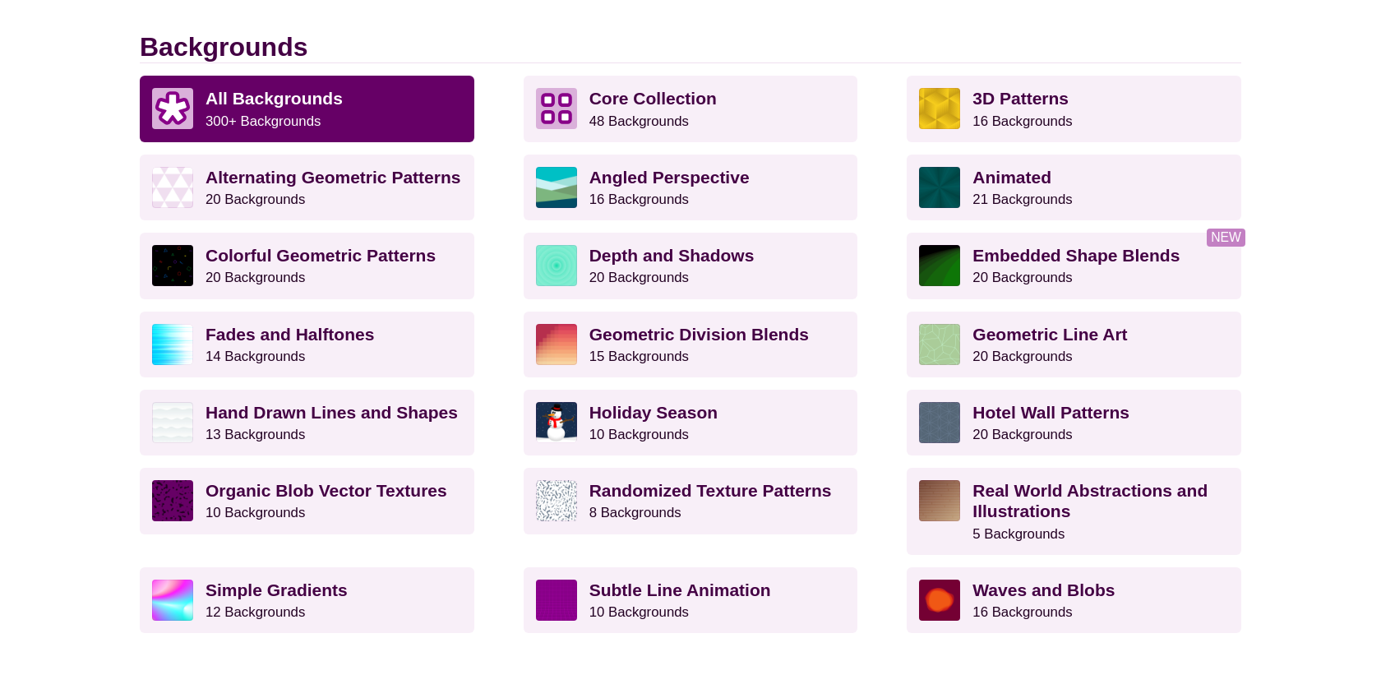
click at [238, 104] on strong "All Backgrounds" at bounding box center [274, 98] width 137 height 19
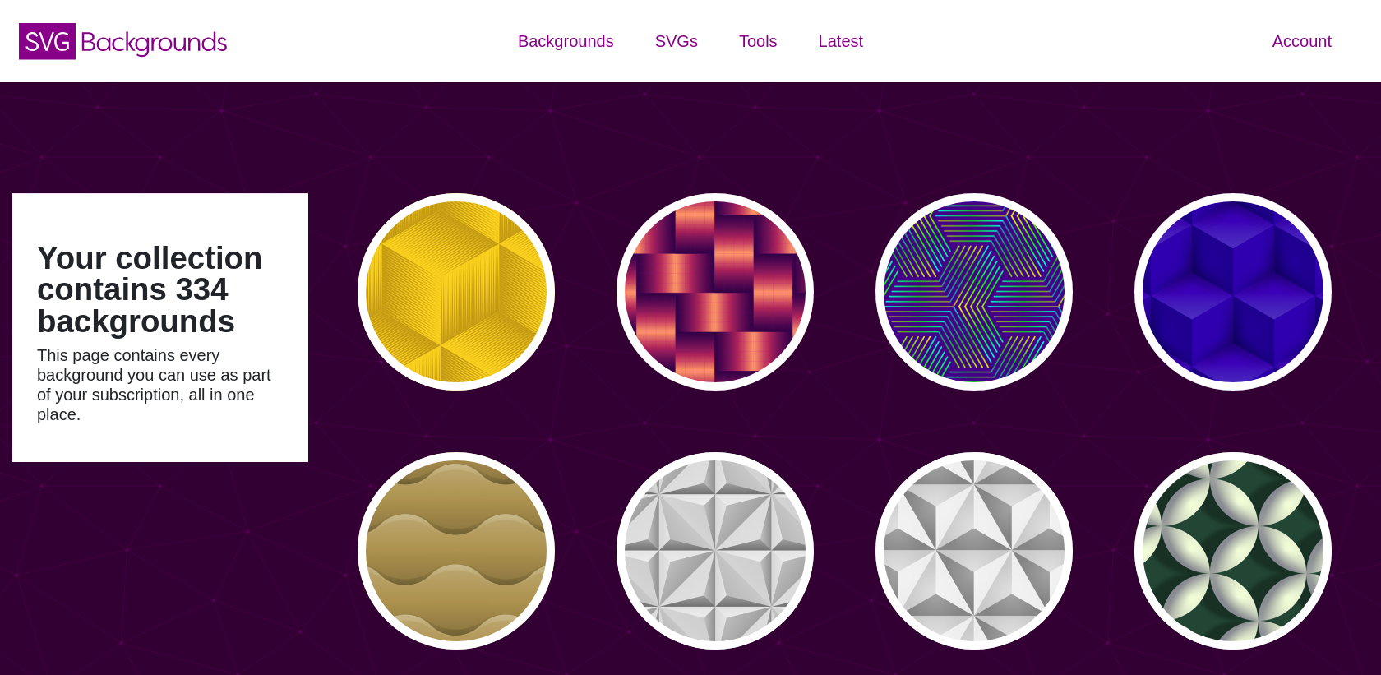
scroll to position [21, 0]
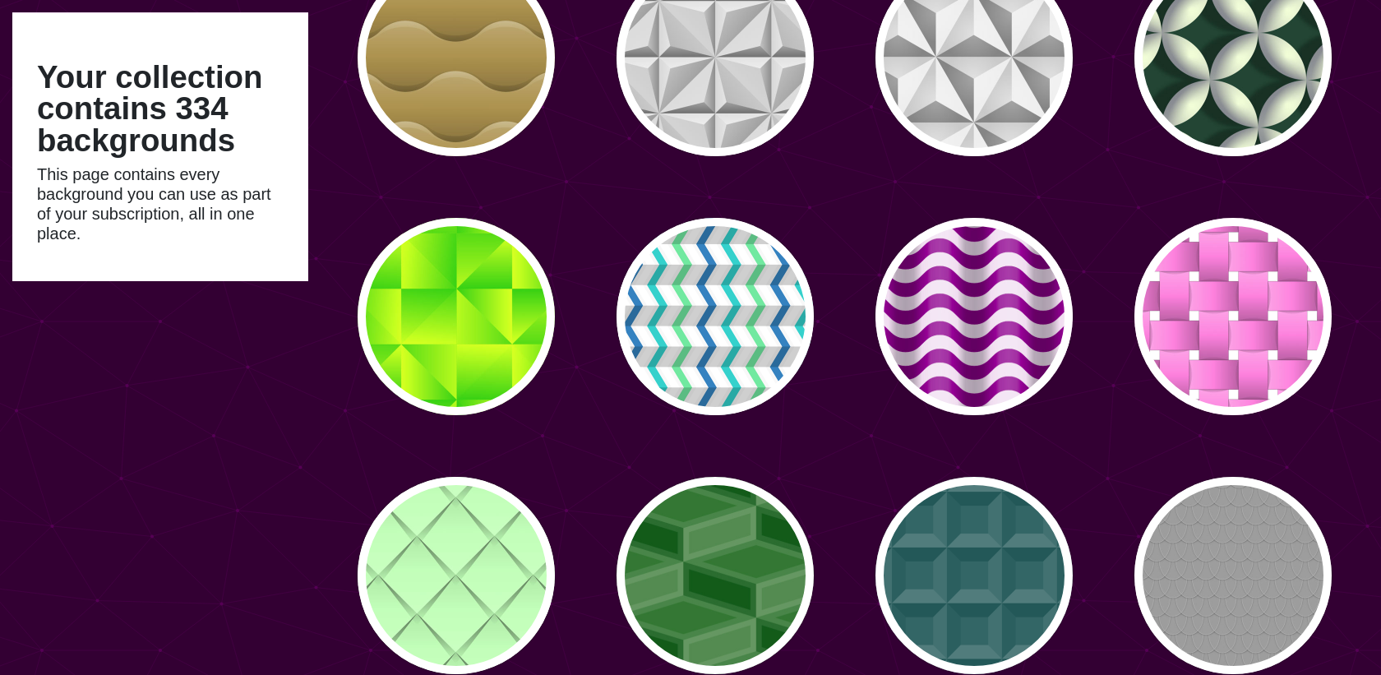
type input "#450057"
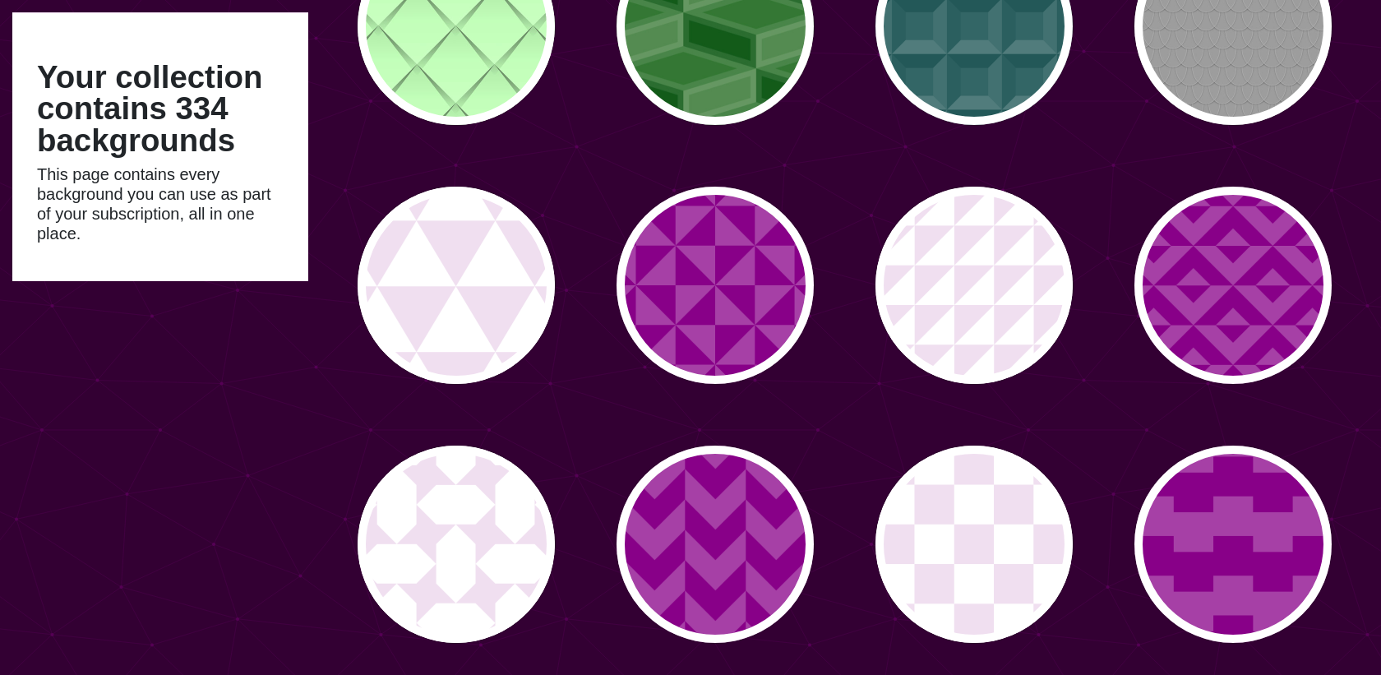
scroll to position [1051, 0]
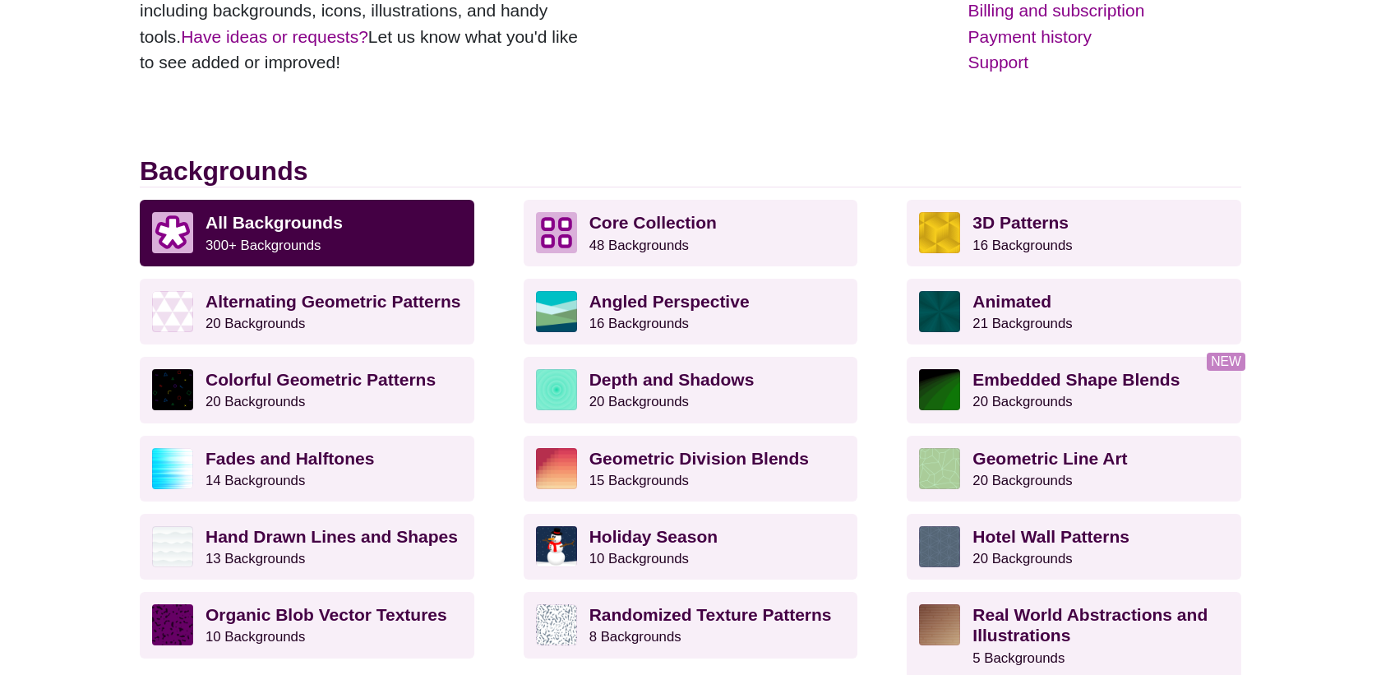
scroll to position [449, 0]
